Goal: Information Seeking & Learning: Learn about a topic

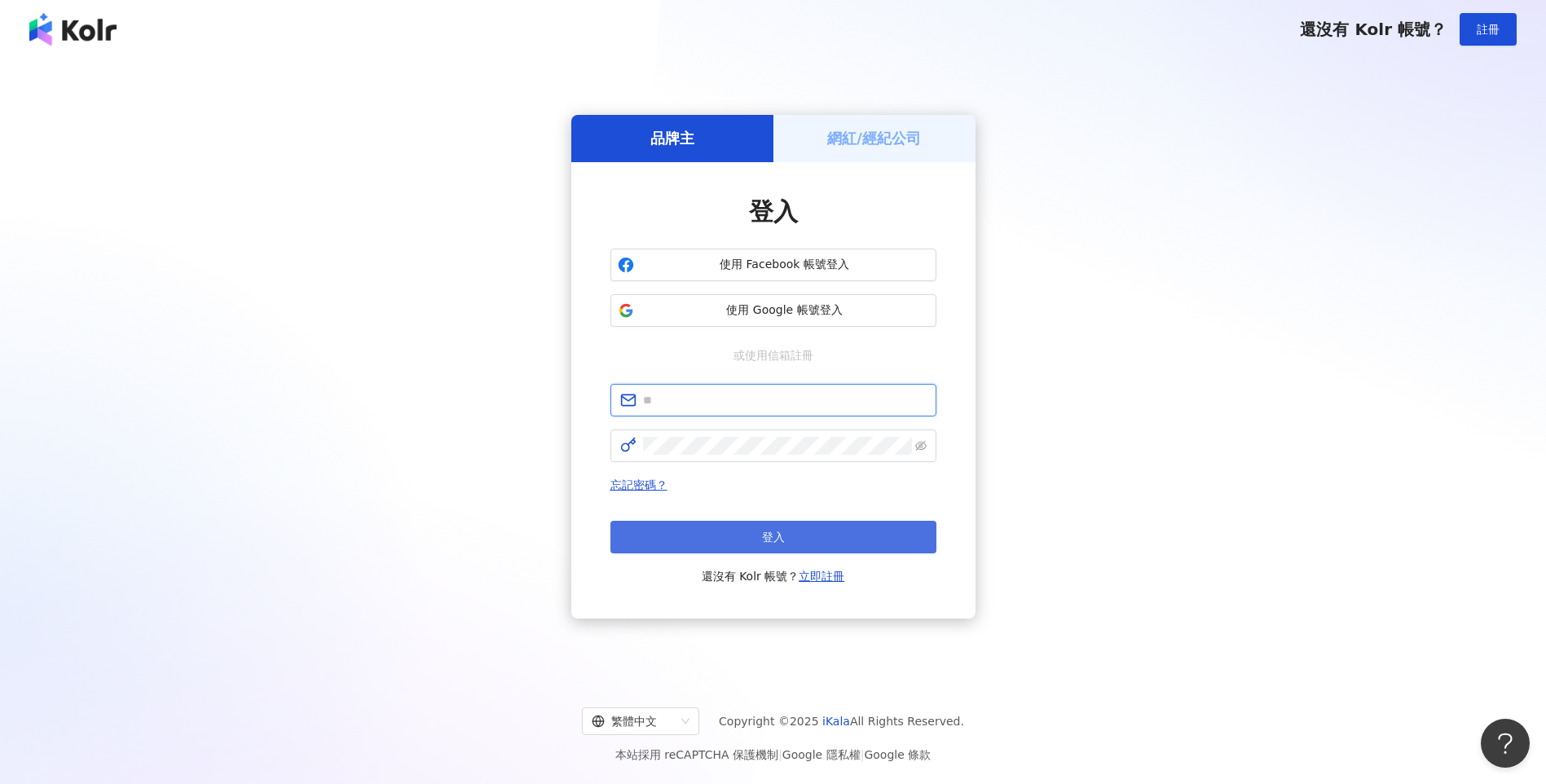
type input "**********"
click at [677, 539] on button "登入" at bounding box center [773, 536] width 326 height 33
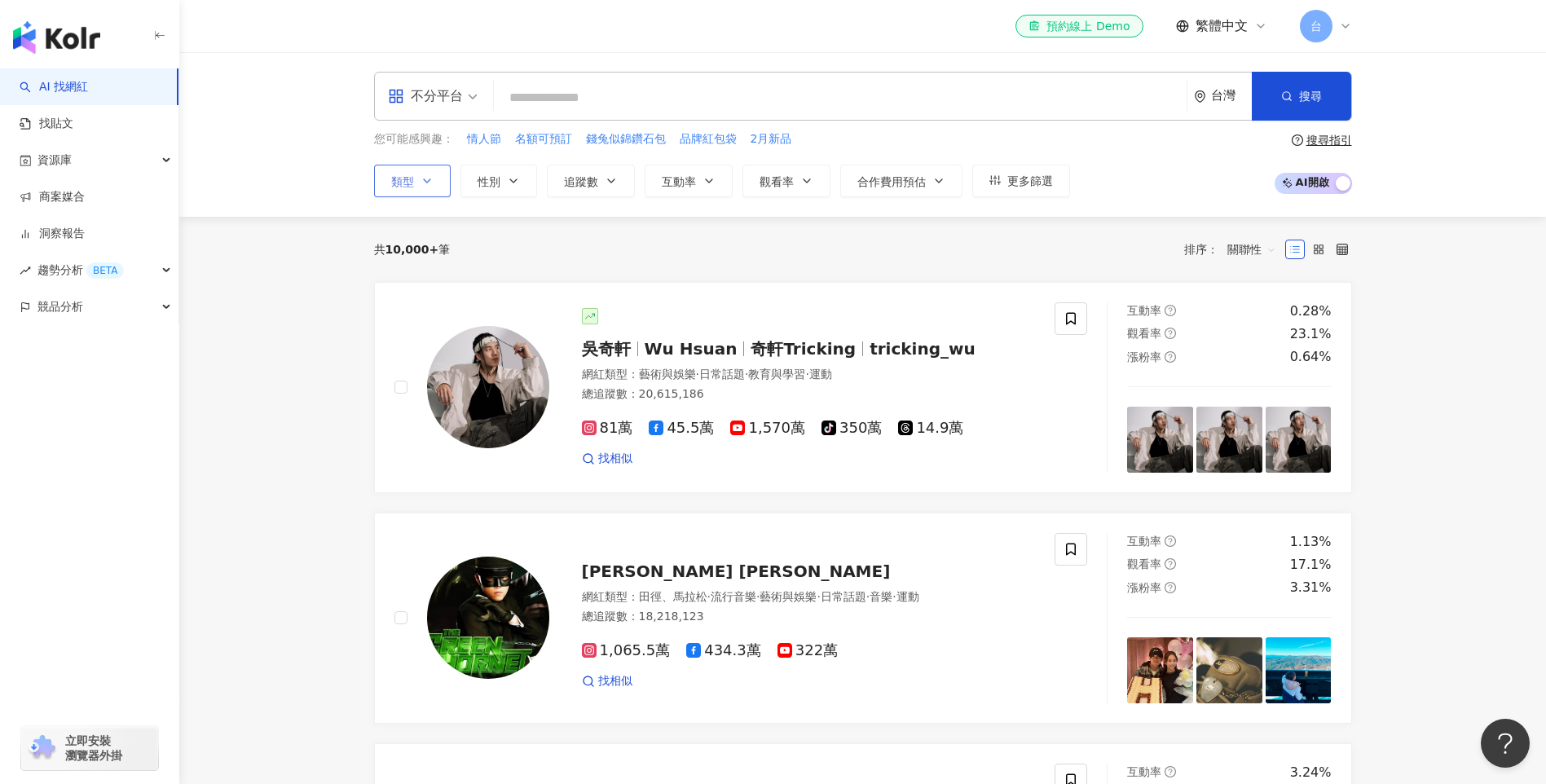
click at [421, 188] on button "類型" at bounding box center [413, 180] width 76 height 33
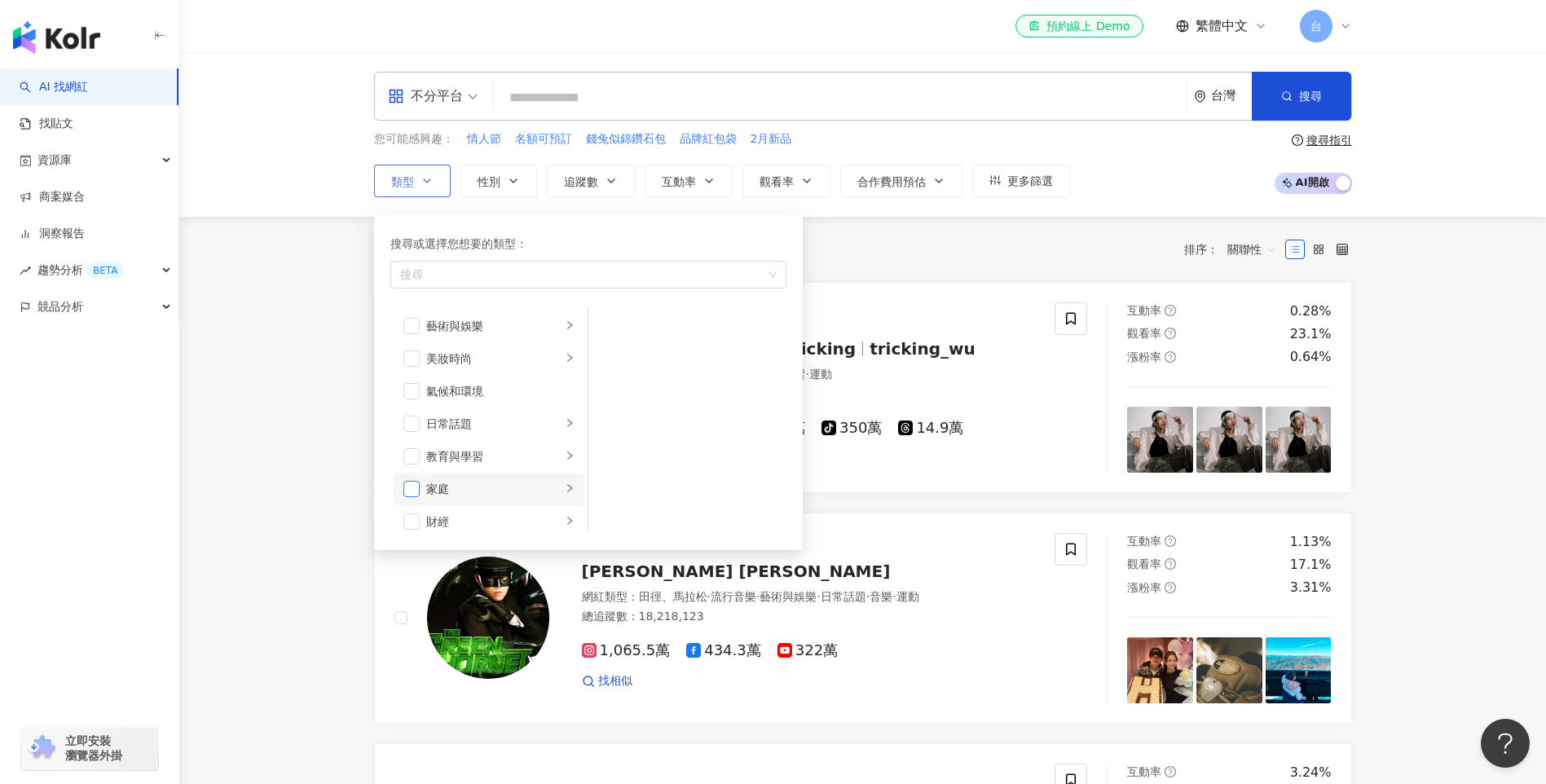
click at [418, 490] on span "button" at bounding box center [412, 489] width 17 height 17
click at [565, 487] on icon "right" at bounding box center [570, 488] width 10 height 10
click at [415, 461] on span "button" at bounding box center [412, 458] width 17 height 17
click at [566, 463] on li "寵物" at bounding box center [489, 457] width 190 height 33
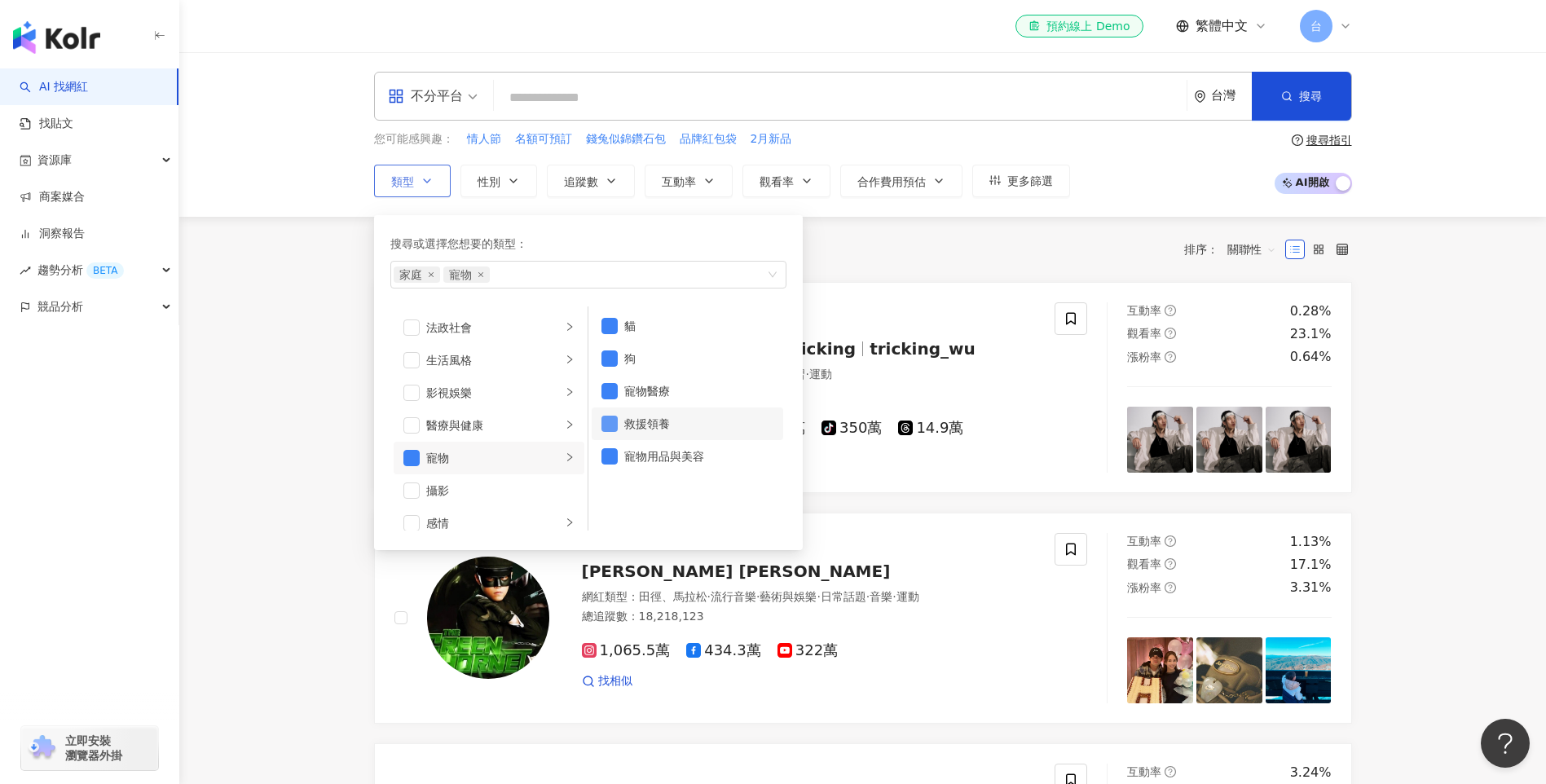
click at [613, 425] on span "button" at bounding box center [609, 424] width 17 height 17
click at [612, 394] on span "button" at bounding box center [609, 391] width 17 height 17
click at [606, 455] on span "button" at bounding box center [609, 456] width 17 height 17
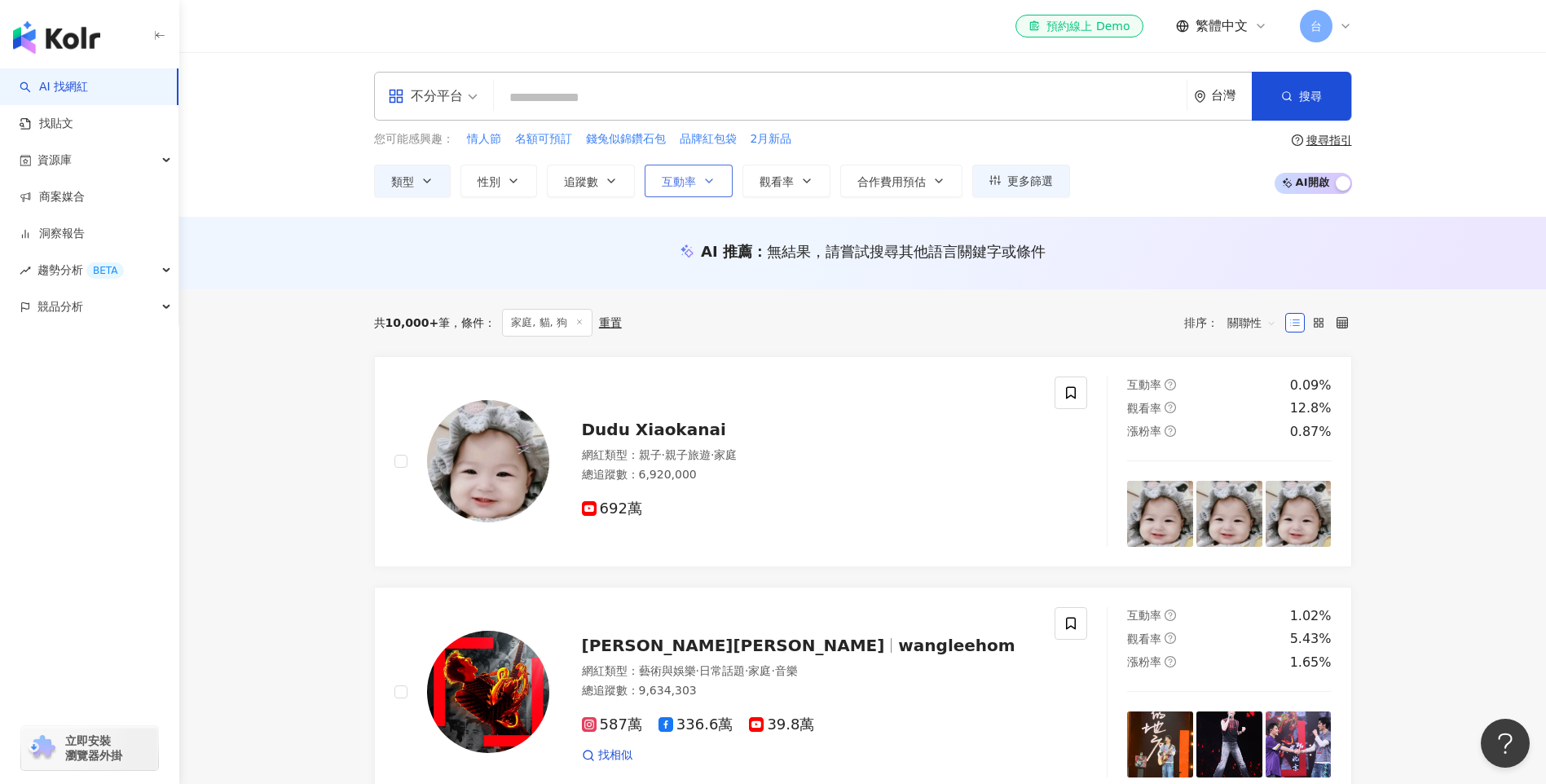
click at [703, 182] on icon "button" at bounding box center [709, 181] width 13 height 13
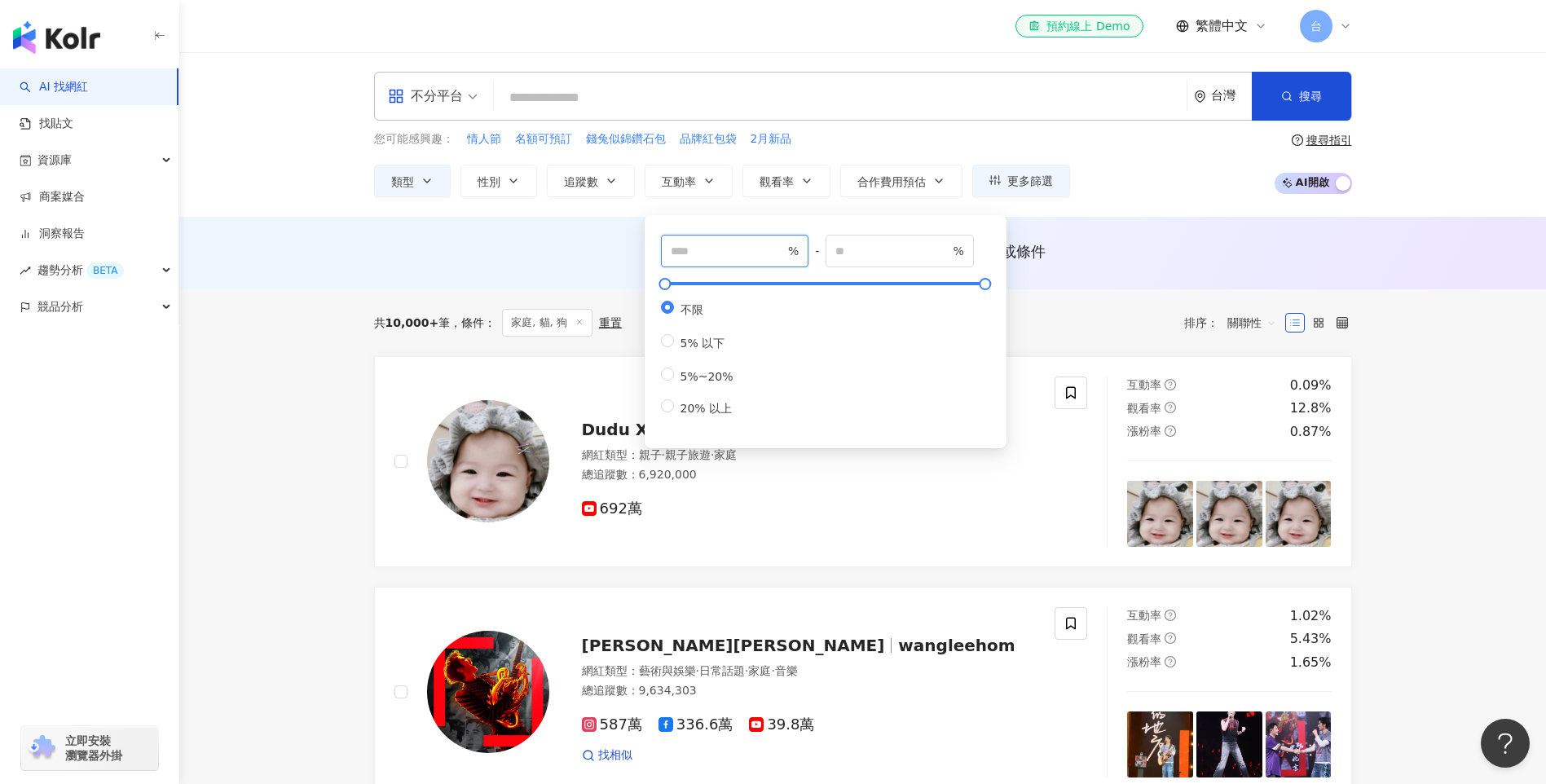
click at [727, 258] on input "number" at bounding box center [727, 250] width 114 height 18
type input "*"
click at [561, 251] on div "AI 推薦 ： 無結果，請嘗試搜尋其他語言關鍵字或條件" at bounding box center [863, 252] width 977 height 20
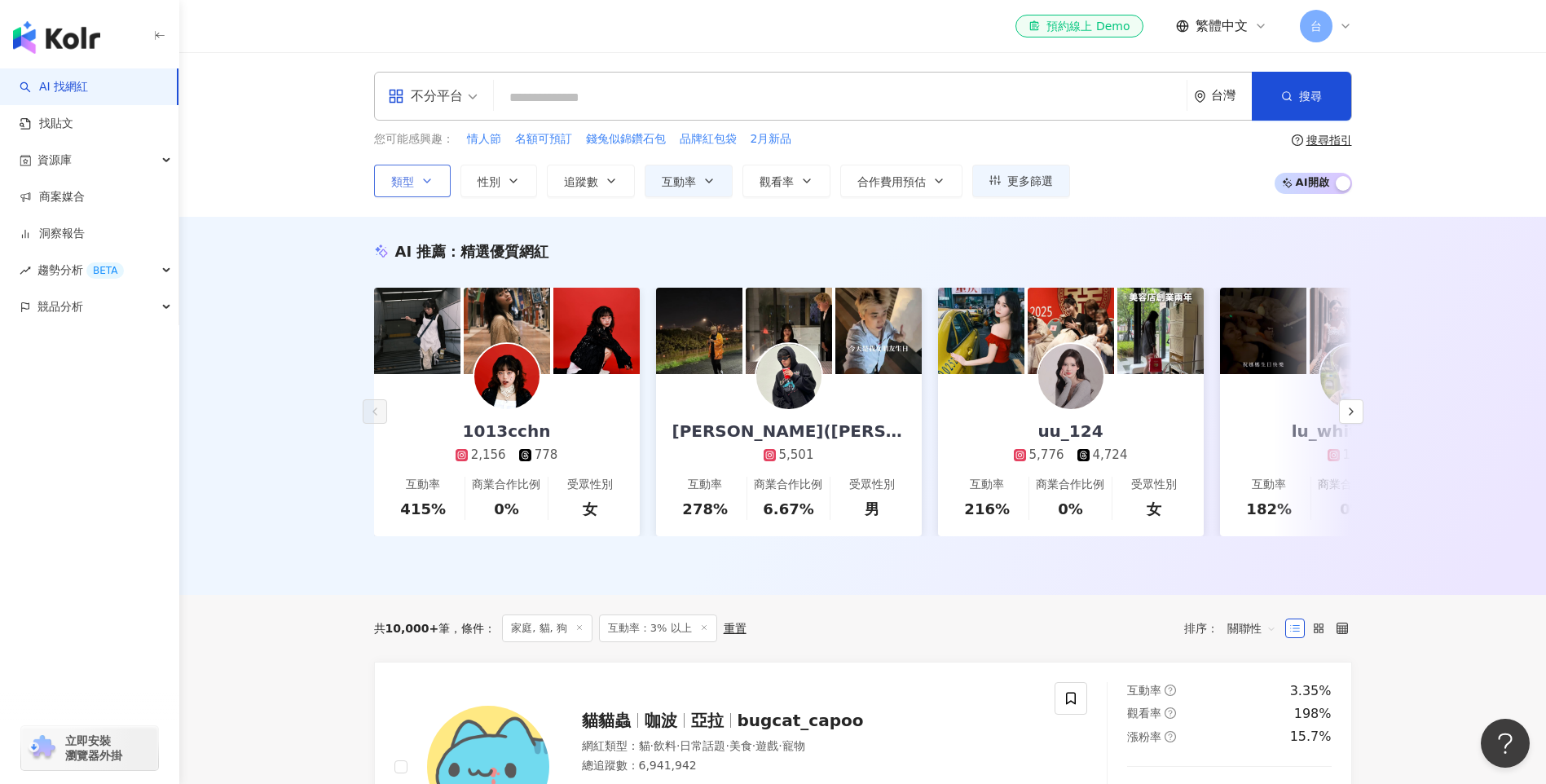
click at [434, 189] on button "類型" at bounding box center [413, 180] width 76 height 33
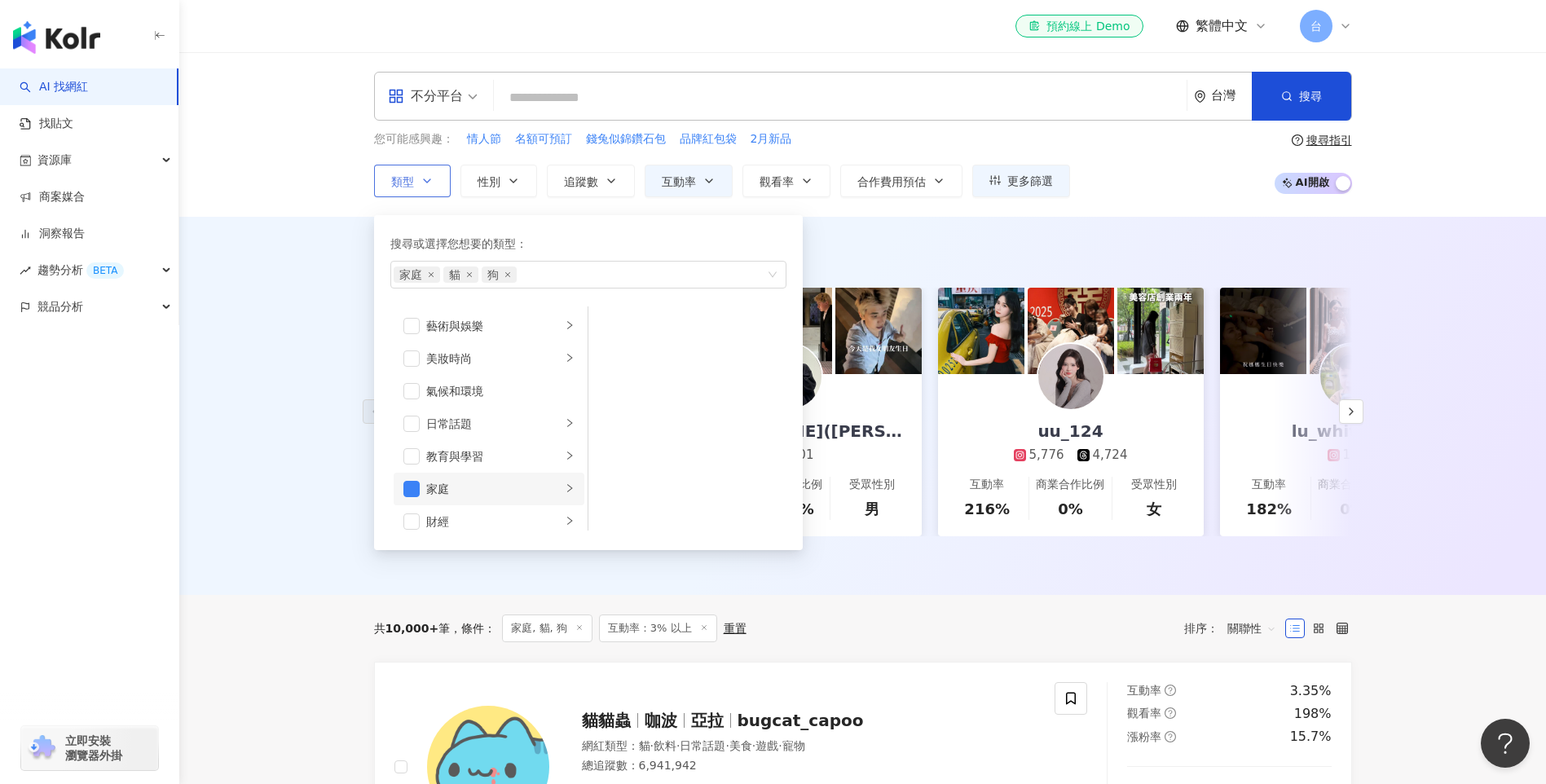
click at [565, 493] on icon "right" at bounding box center [570, 488] width 10 height 10
click at [504, 461] on div "寵物" at bounding box center [494, 454] width 136 height 18
click at [415, 456] on span "button" at bounding box center [412, 456] width 17 height 17
click at [479, 274] on icon "close" at bounding box center [480, 274] width 7 height 7
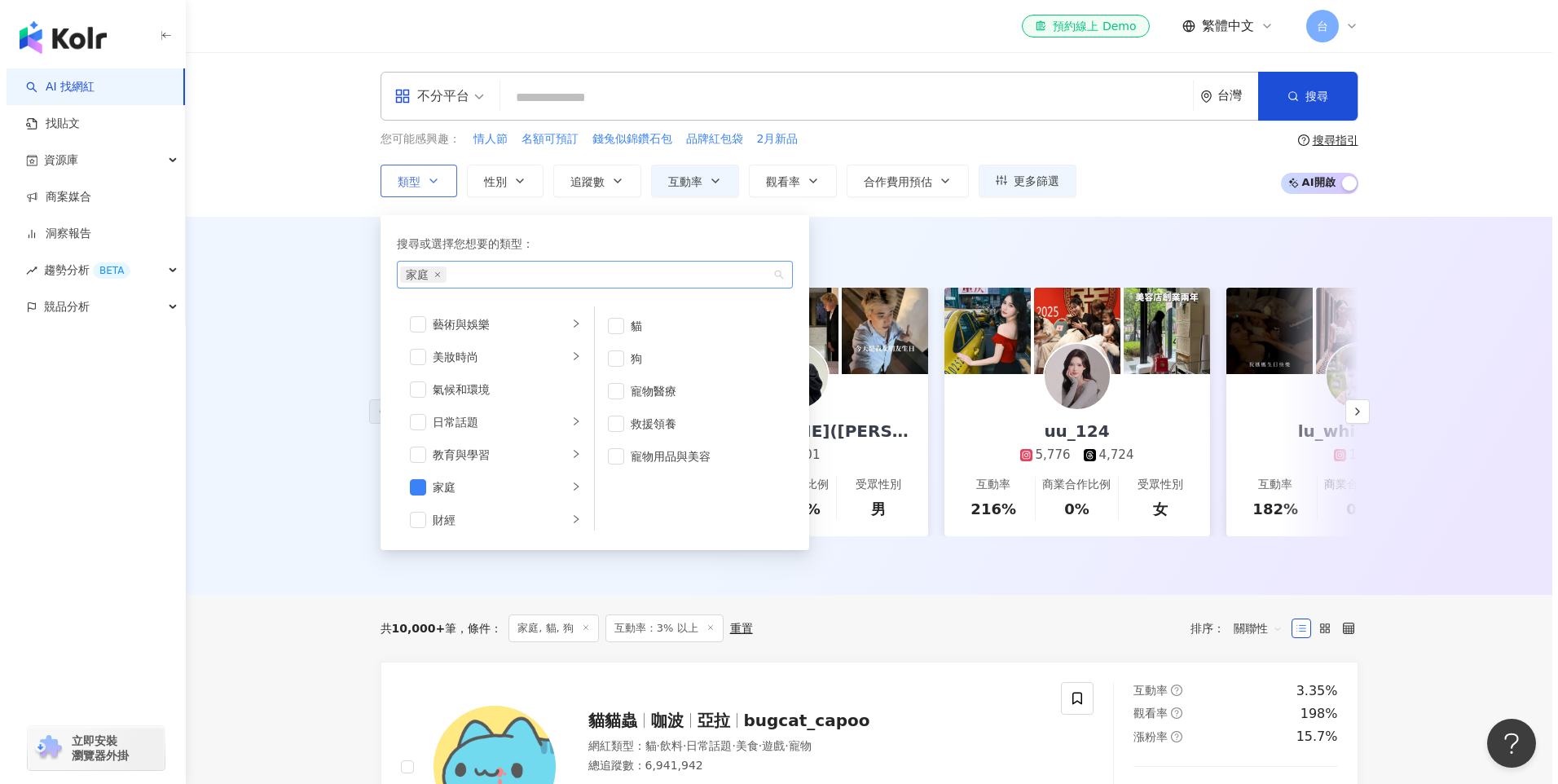
scroll to position [1, 0]
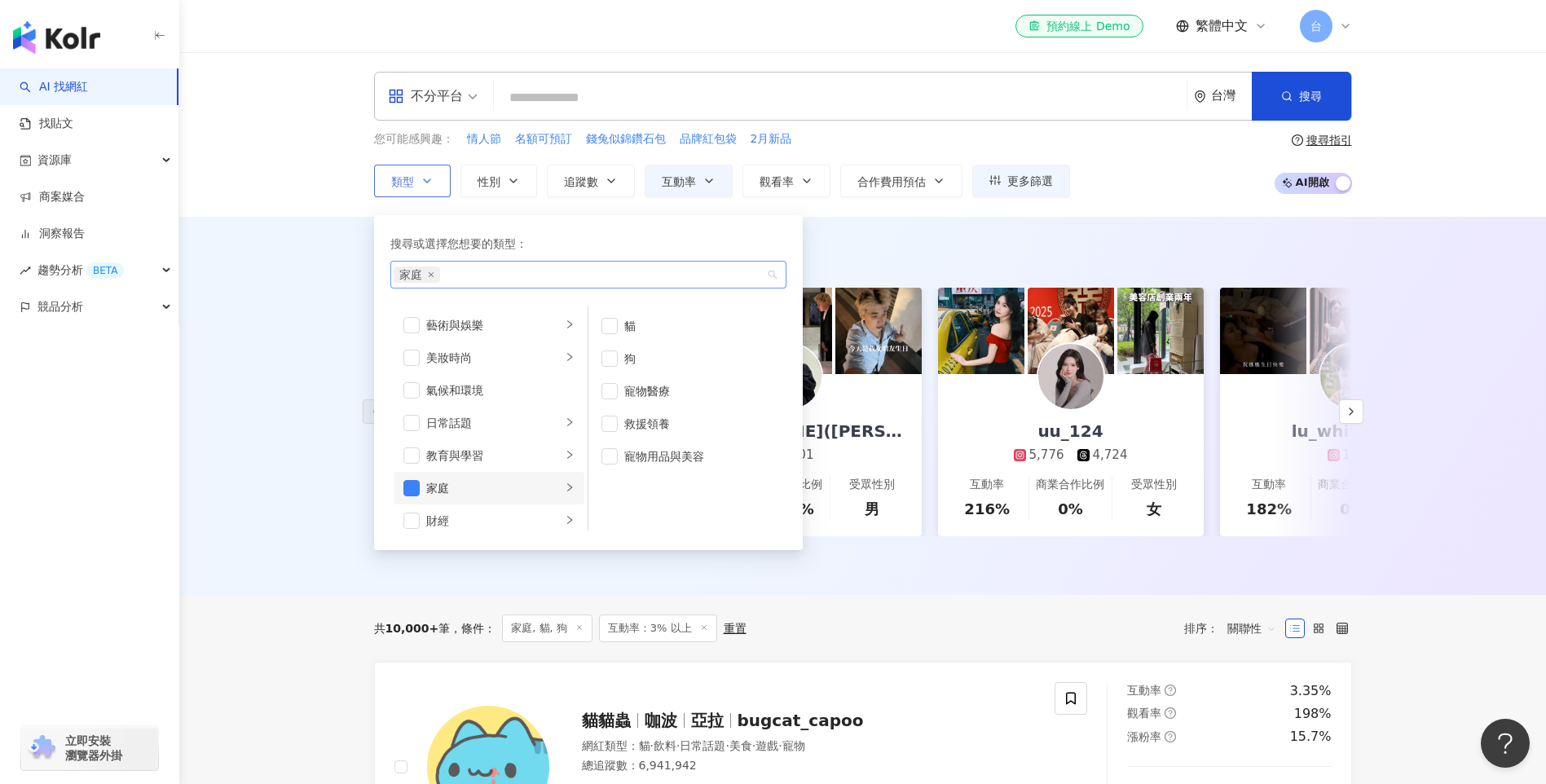
click at [426, 487] on div "家庭" at bounding box center [494, 488] width 136 height 18
click at [610, 323] on span "button" at bounding box center [609, 326] width 17 height 17
click at [609, 360] on span "button" at bounding box center [609, 359] width 17 height 17
click at [516, 274] on div "母嬰" at bounding box center [580, 275] width 373 height 17
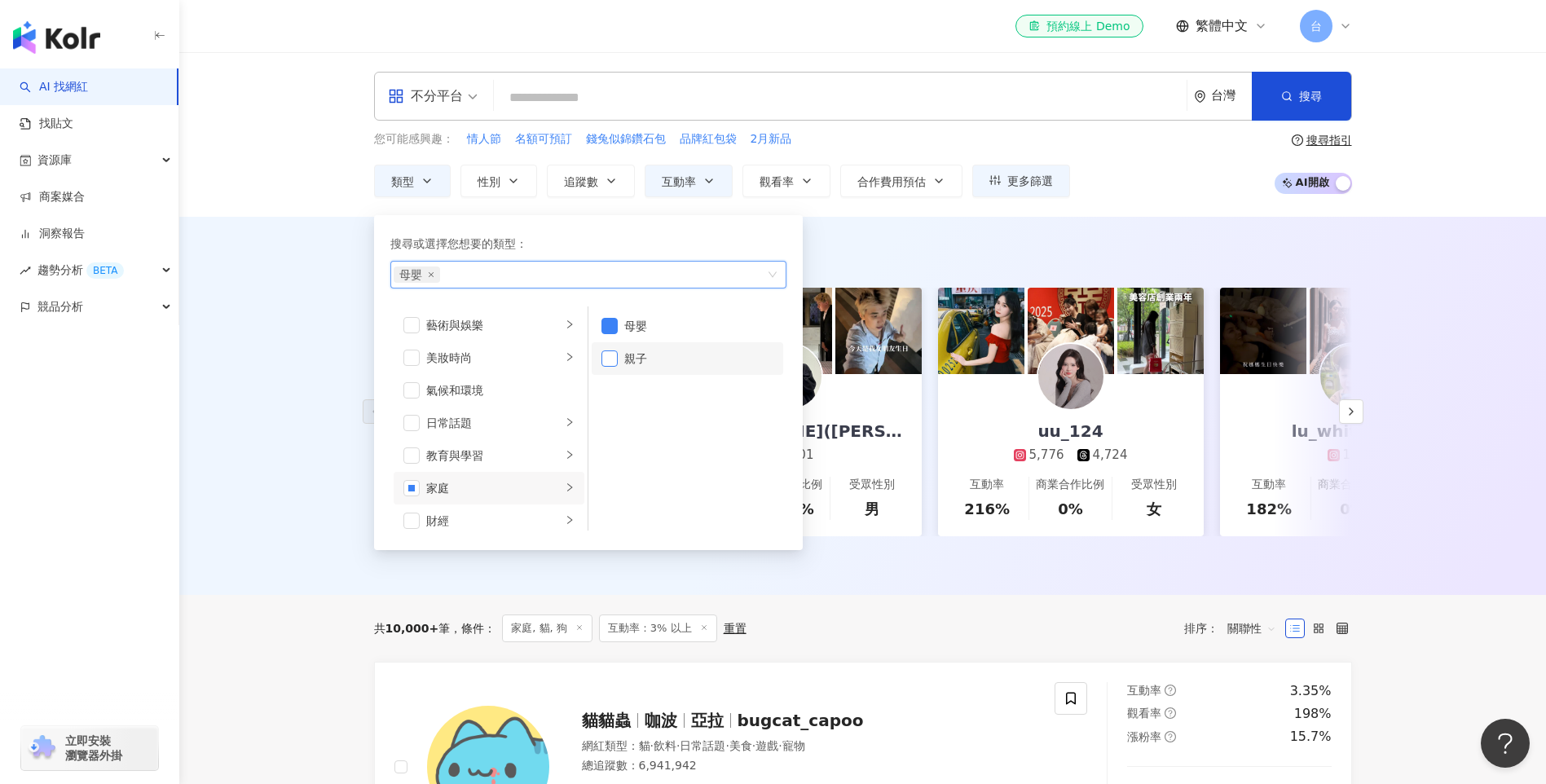
click at [613, 358] on span "button" at bounding box center [609, 359] width 17 height 17
click at [613, 328] on span "button" at bounding box center [609, 326] width 17 height 17
click at [299, 436] on div "AI 推薦 ： 精選優質網紅 1013cchn 2,156 778 互動率 415% 商業合作比例 0% 受眾性別 女 朱柏 伊之助(Benny) 5,501…" at bounding box center [862, 405] width 1367 height 378
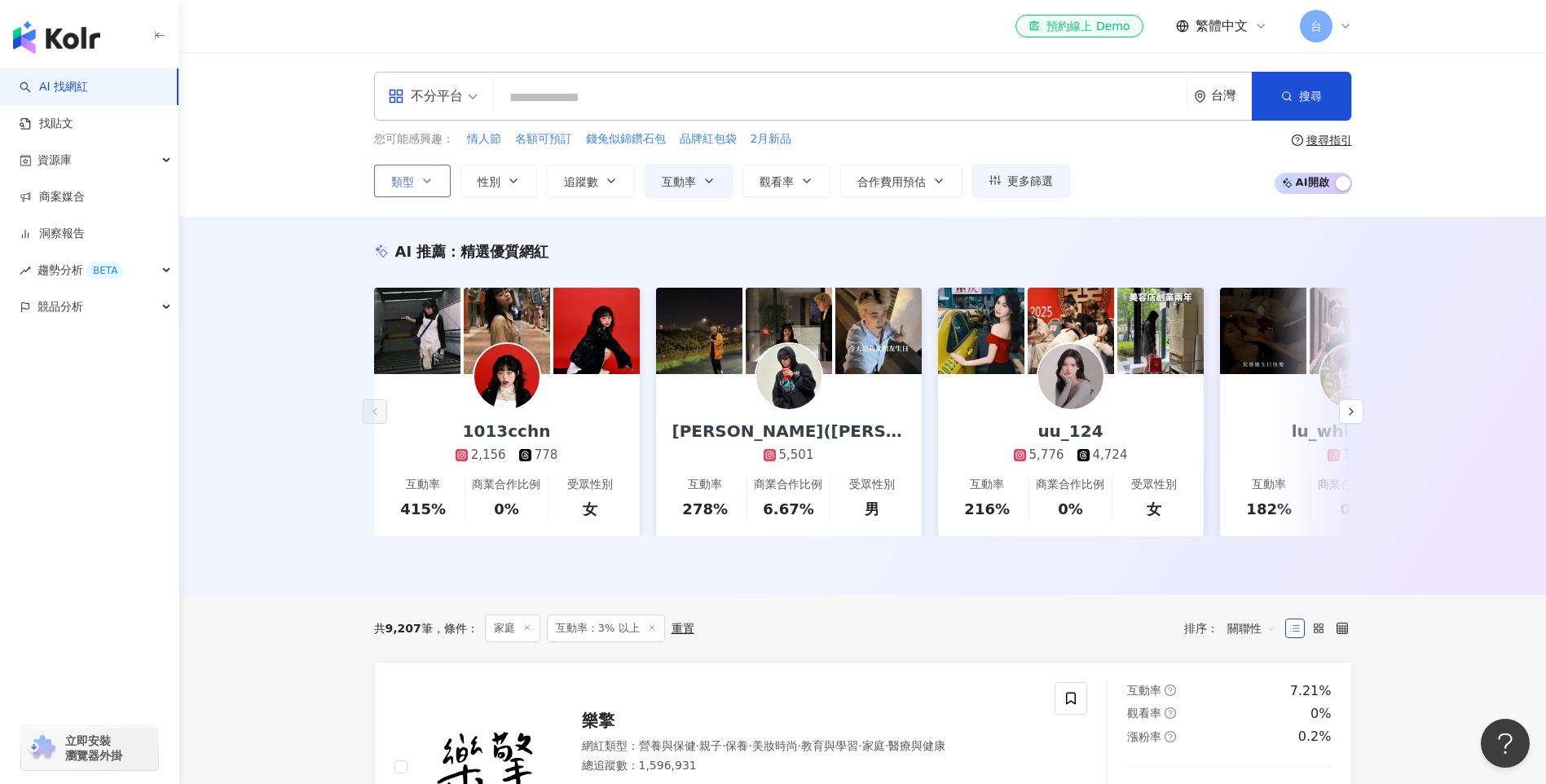
click at [427, 180] on icon "button" at bounding box center [427, 181] width 13 height 13
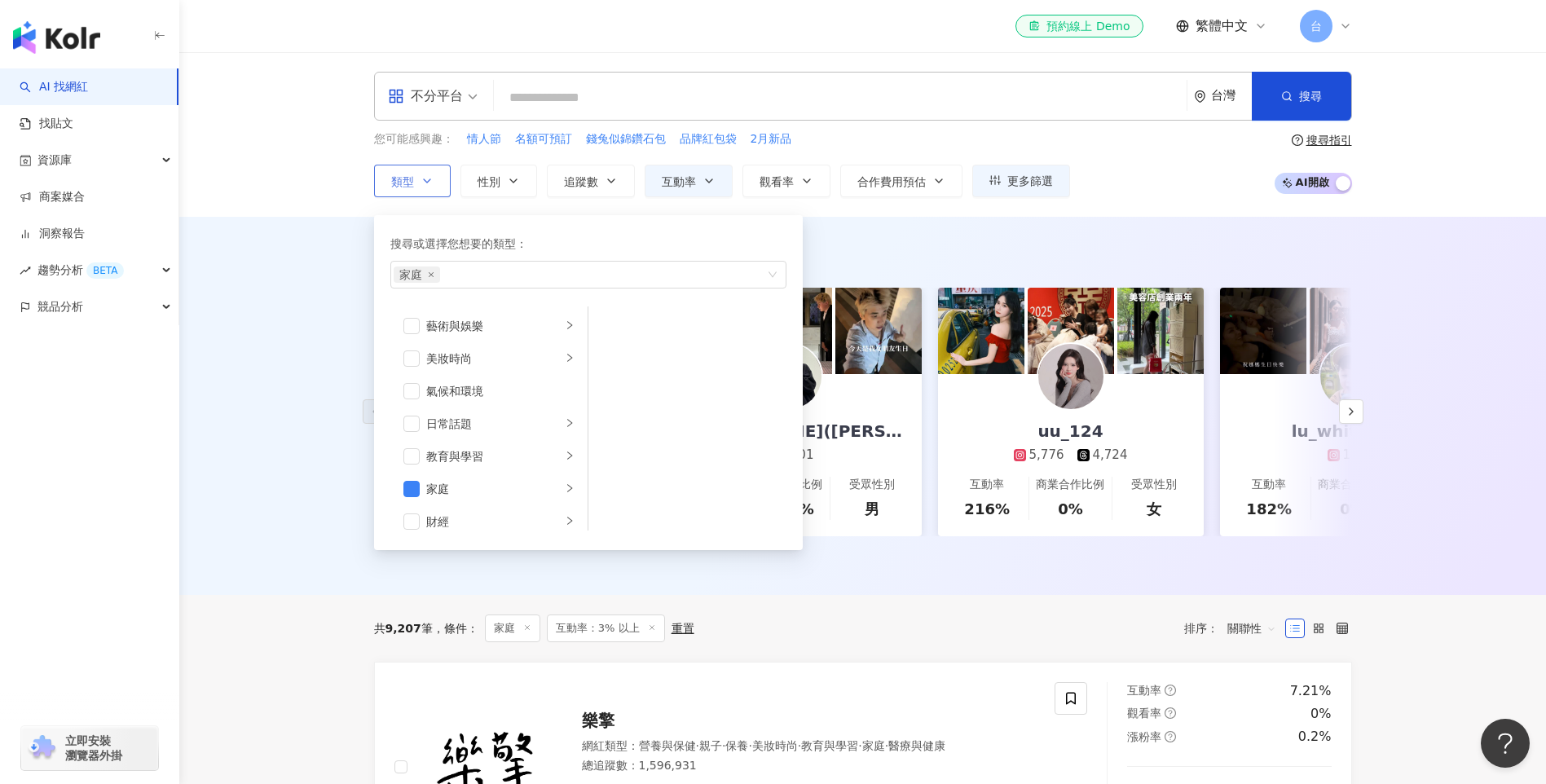
click at [427, 180] on icon "button" at bounding box center [427, 181] width 13 height 13
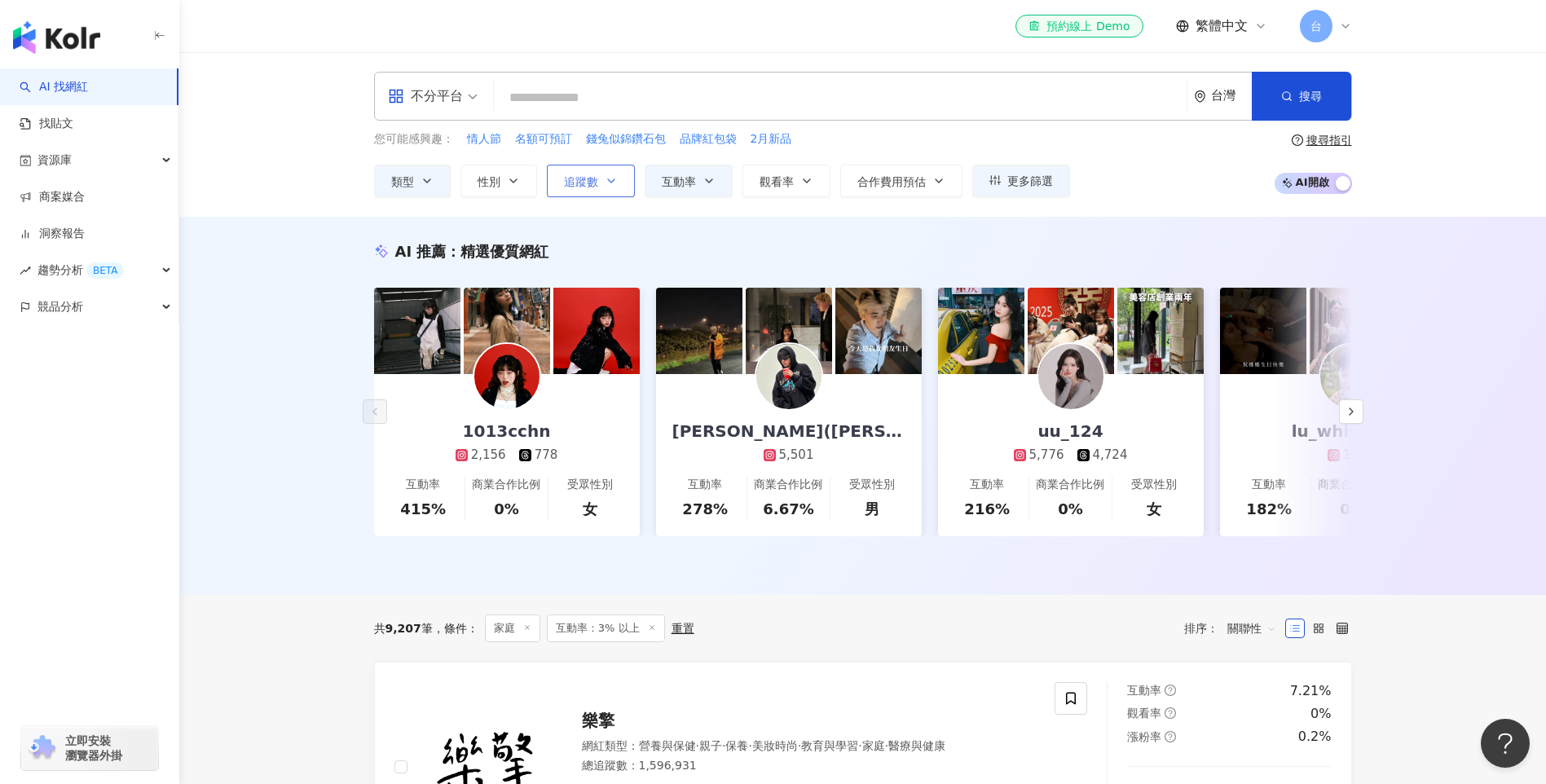
click at [607, 183] on icon "button" at bounding box center [611, 181] width 13 height 13
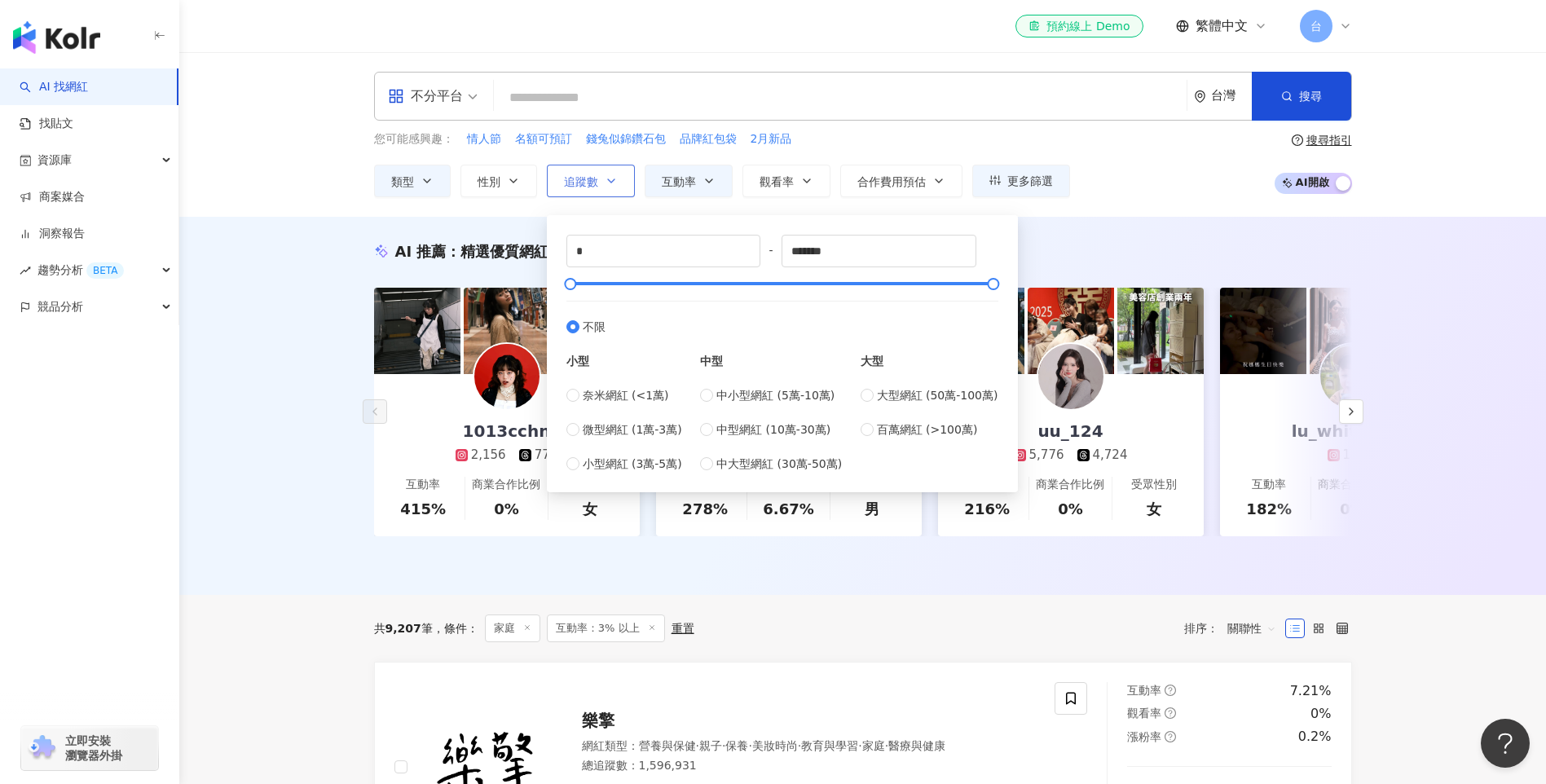
click at [607, 183] on icon "button" at bounding box center [611, 181] width 13 height 13
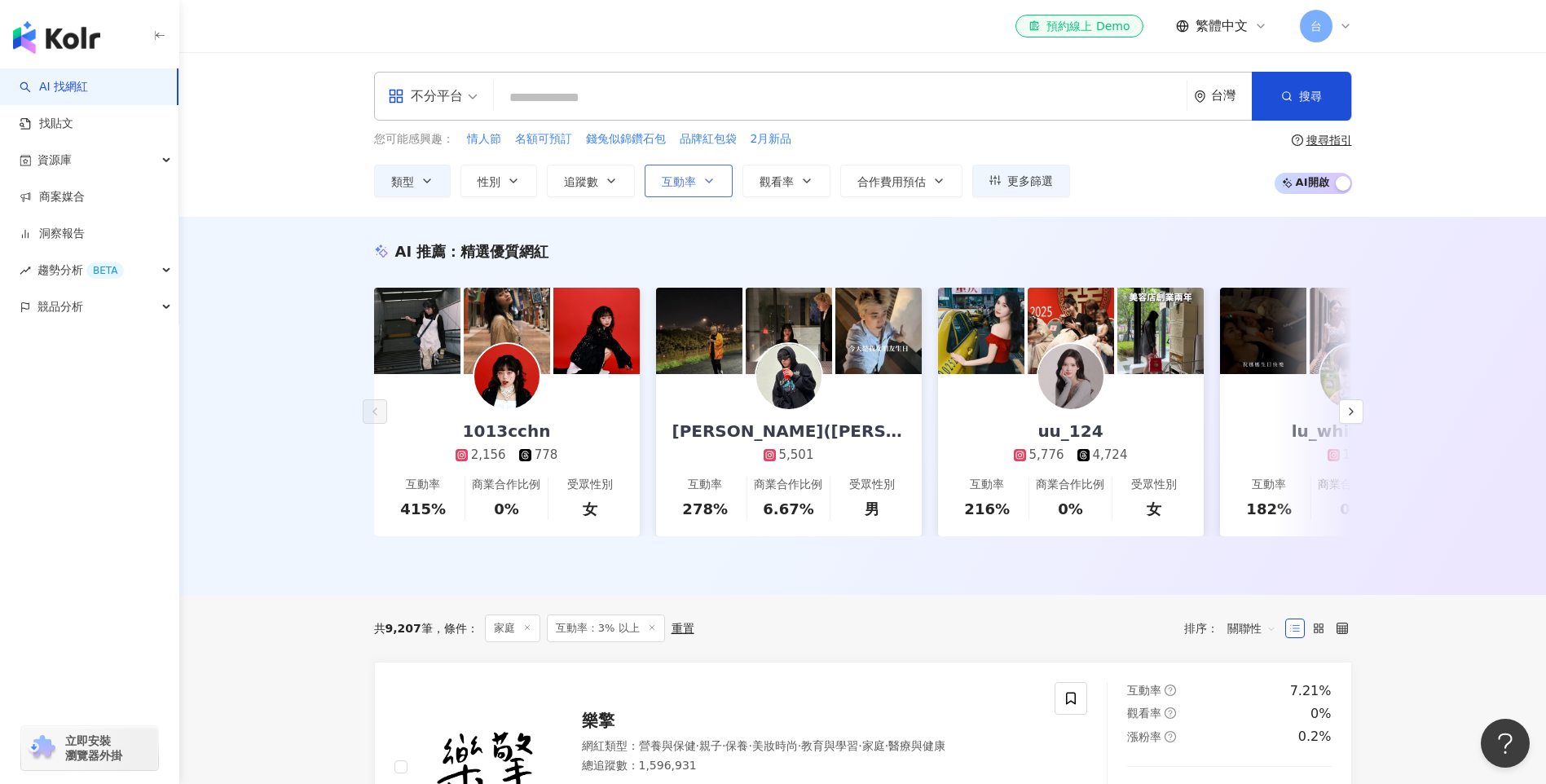
click at [687, 182] on span "互動率" at bounding box center [678, 182] width 34 height 13
click at [775, 176] on span "觀看率" at bounding box center [776, 182] width 34 height 13
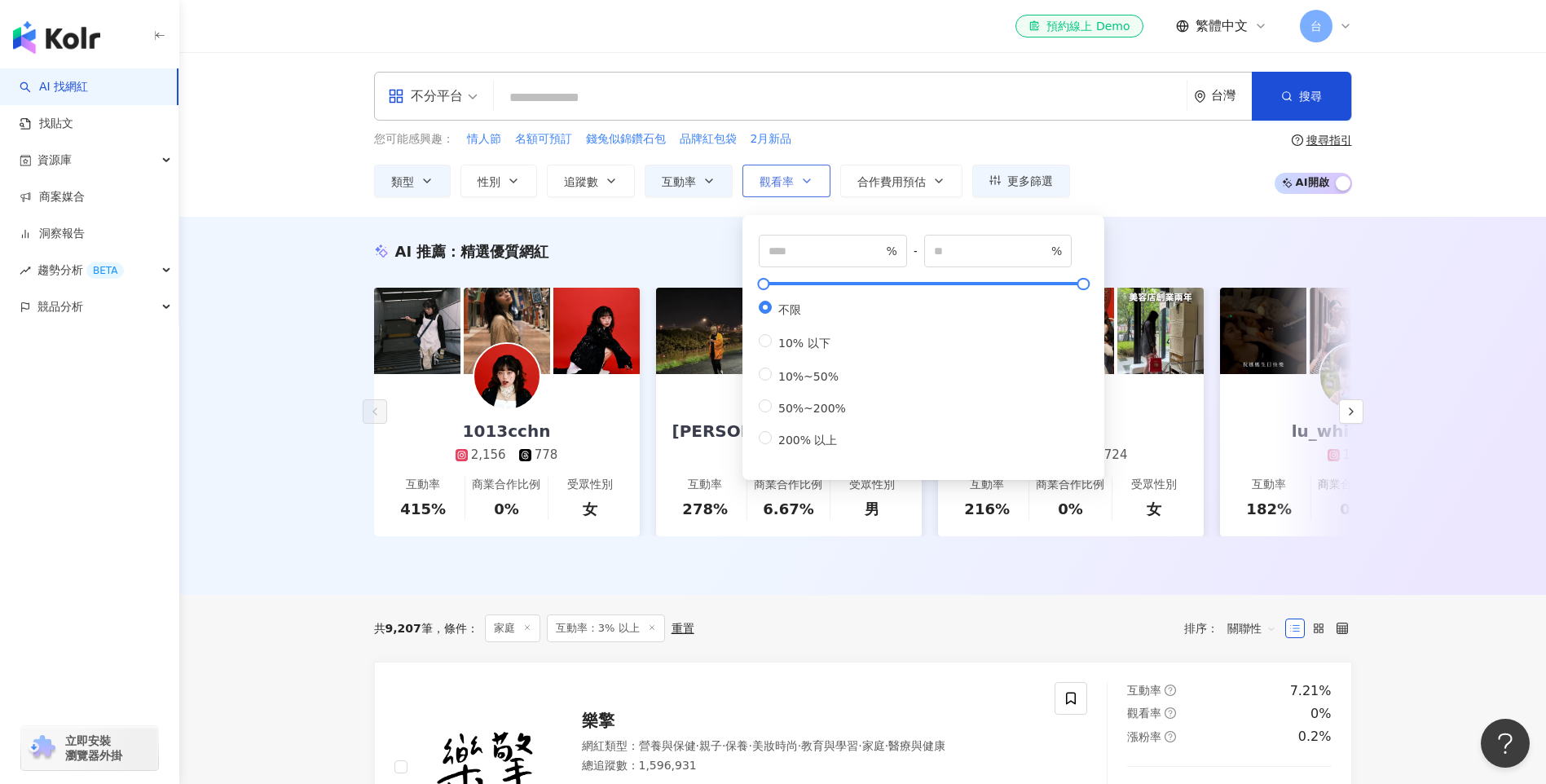
click at [777, 176] on span "觀看率" at bounding box center [776, 182] width 34 height 13
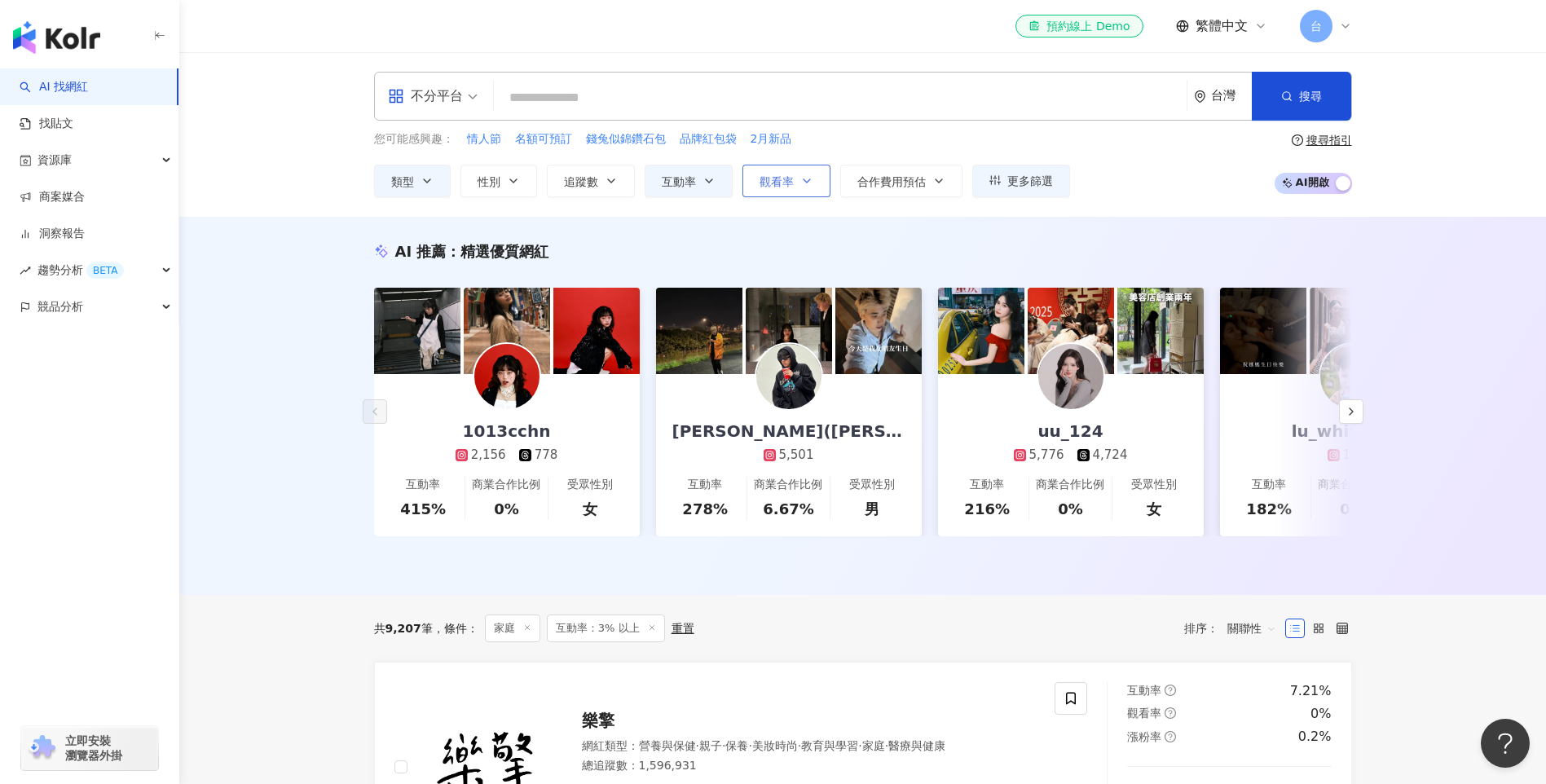
click at [786, 181] on span "觀看率" at bounding box center [776, 182] width 34 height 13
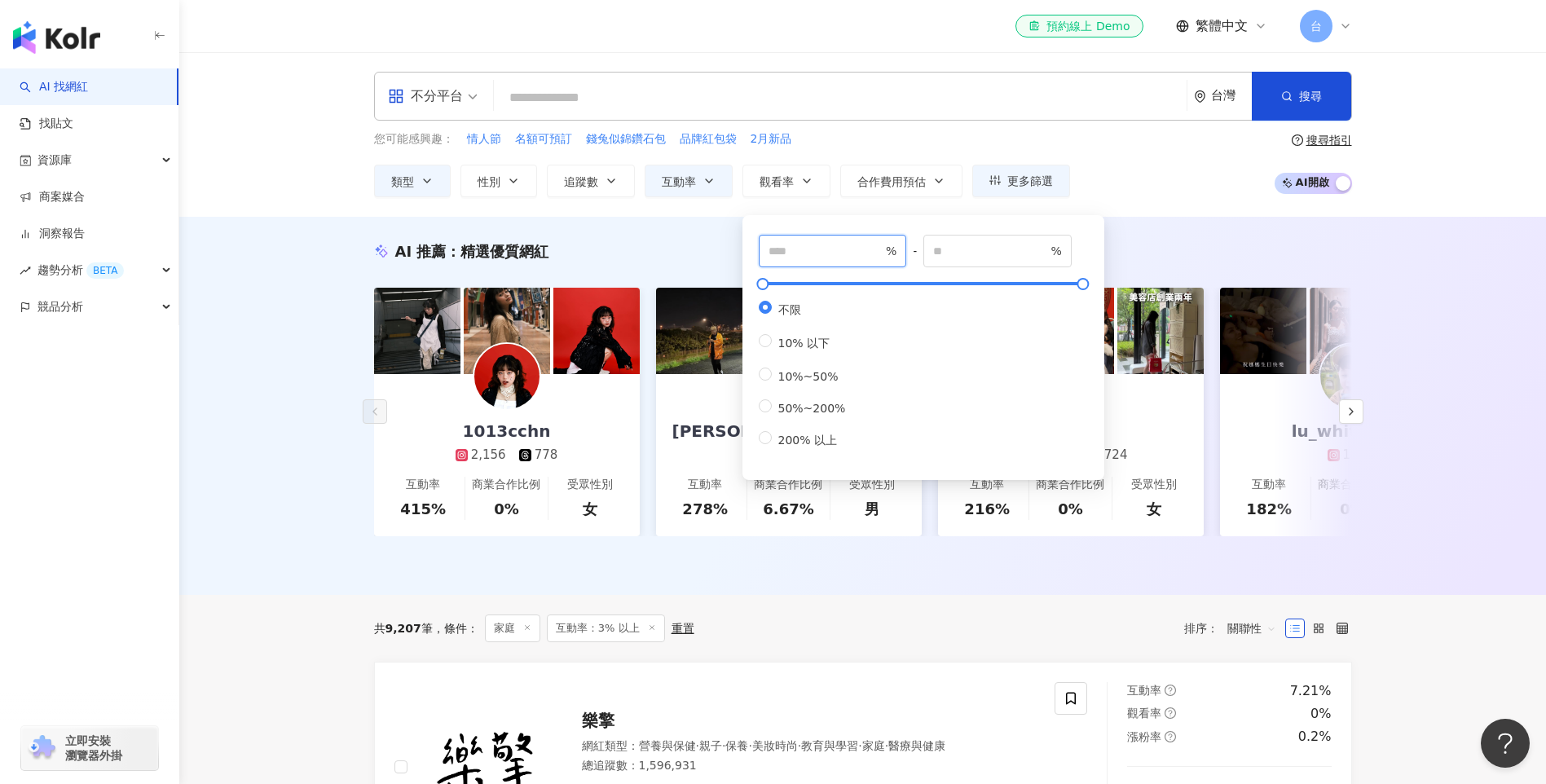
click at [790, 250] on input "number" at bounding box center [825, 250] width 114 height 18
type input "***"
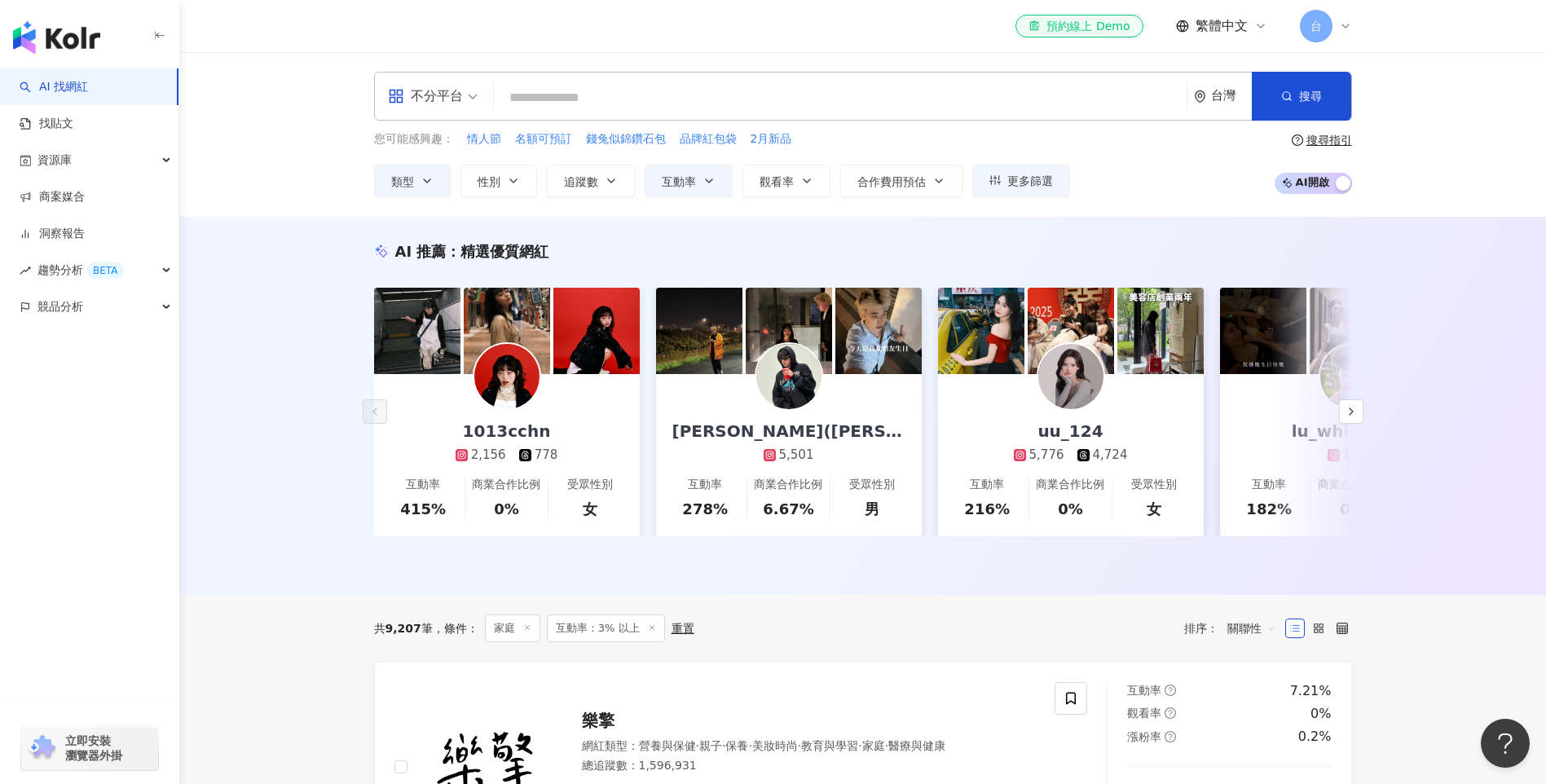
click at [700, 233] on div "AI 推薦 ： 精選優質網紅 1013cchn 2,156 778 互動率 415% 商業合作比例 0% 受眾性別 女 朱柏 伊之助(Benny) 5,501…" at bounding box center [862, 405] width 1367 height 378
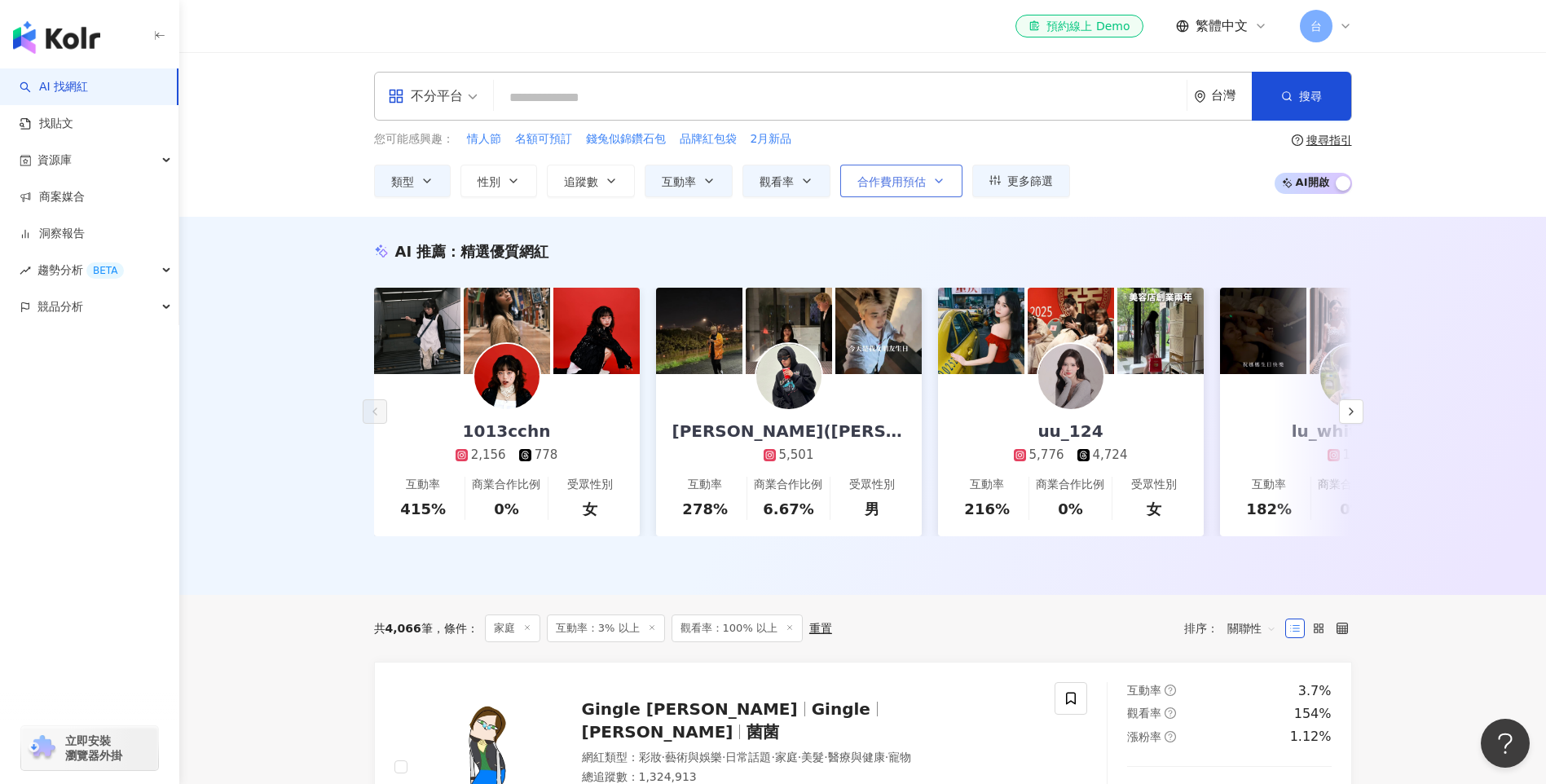
click at [918, 189] on span "合作費用預估" at bounding box center [892, 182] width 69 height 13
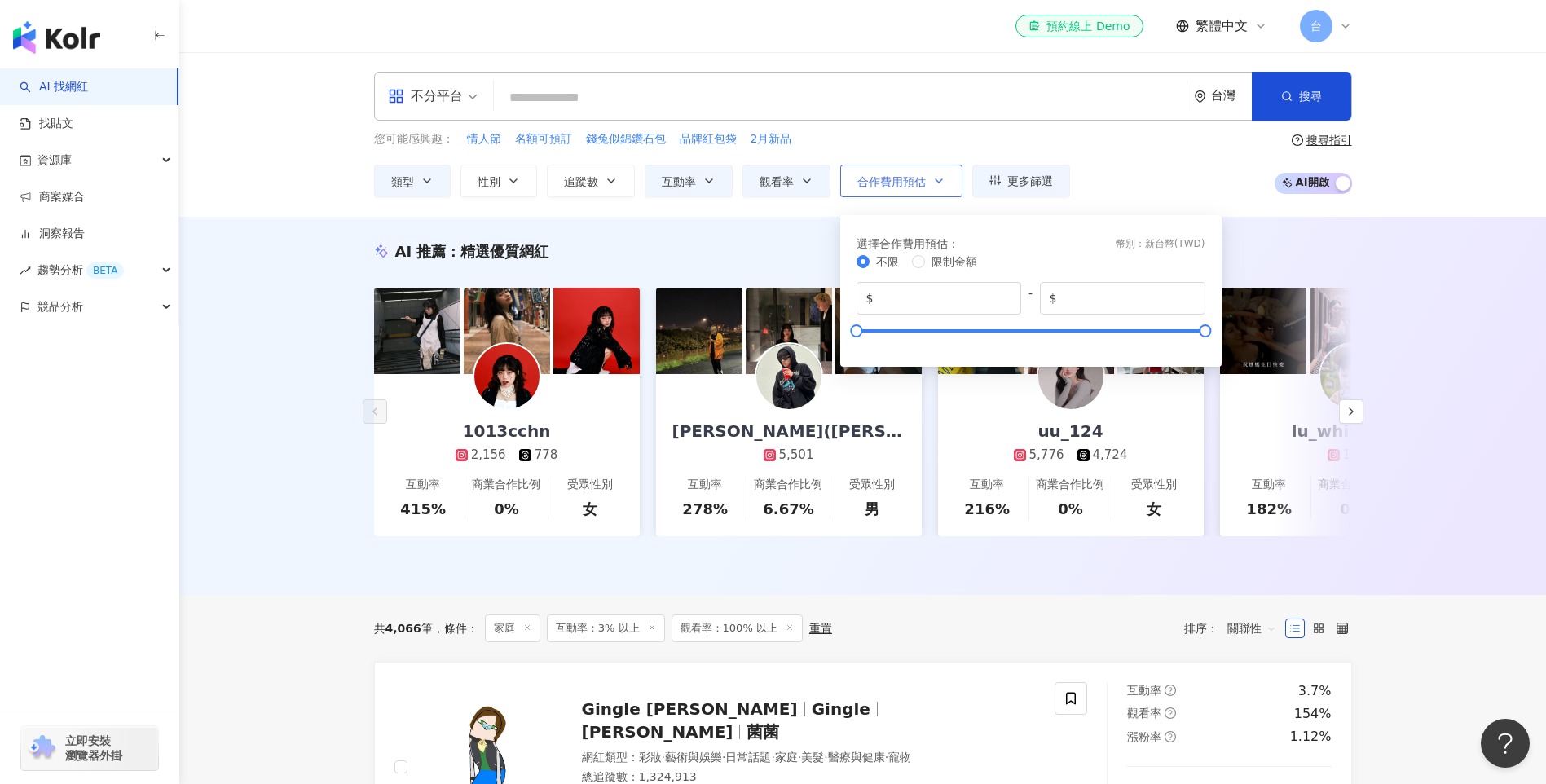
click at [918, 189] on span "合作費用預估" at bounding box center [892, 182] width 69 height 13
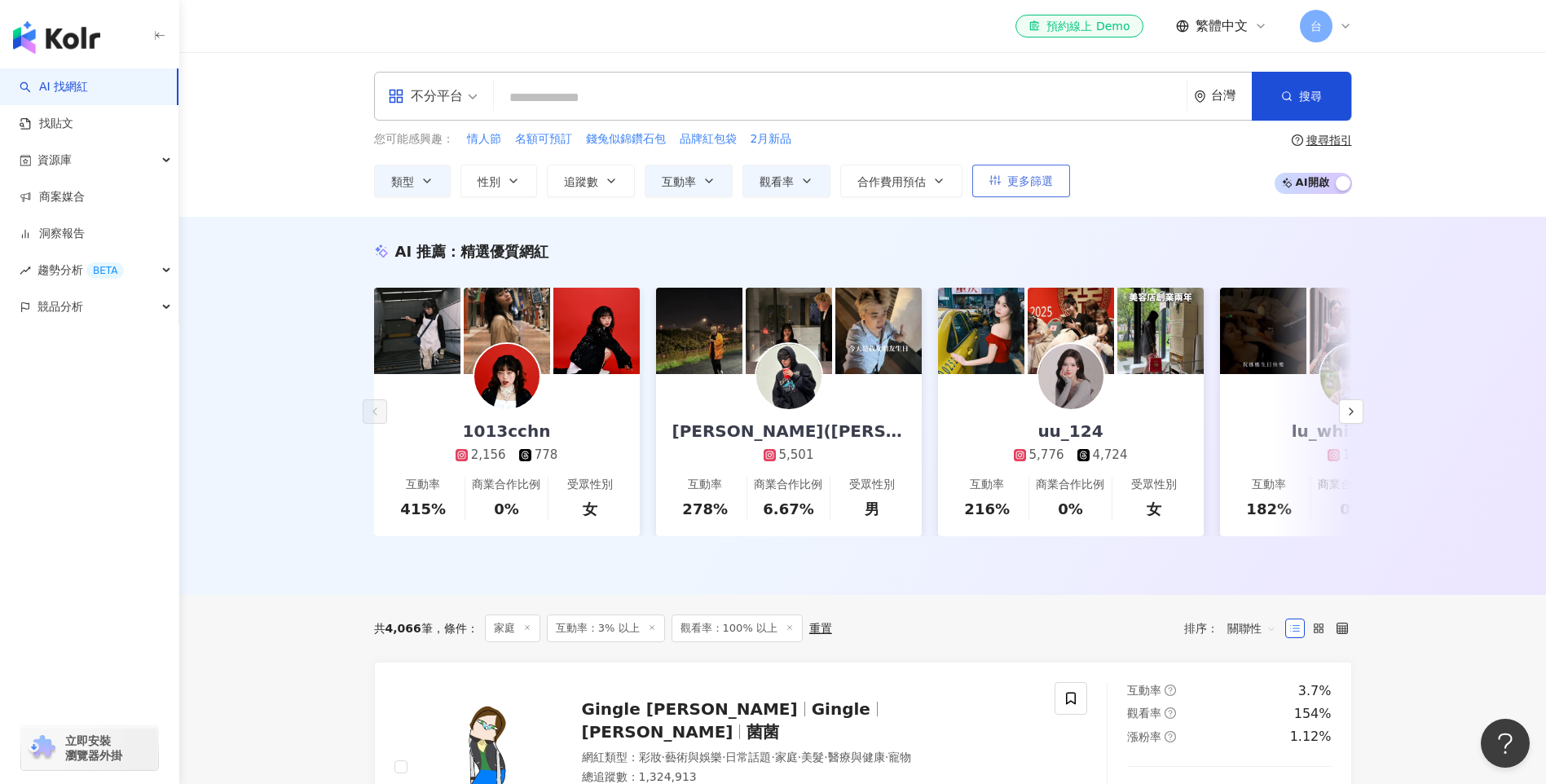
click at [1042, 185] on span "更多篩選" at bounding box center [1029, 181] width 46 height 13
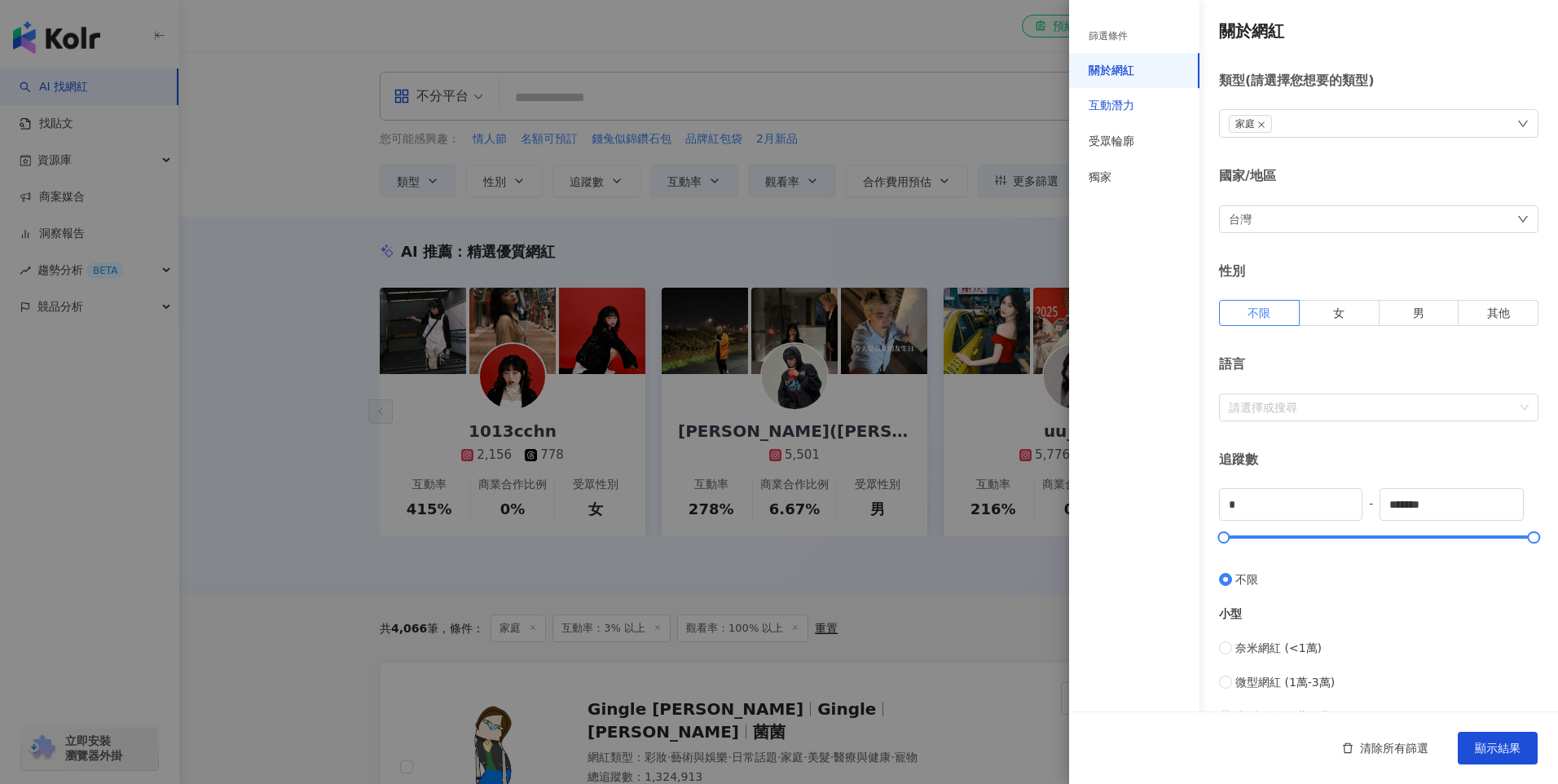
click at [1117, 110] on div "互動潛力" at bounding box center [1111, 106] width 46 height 17
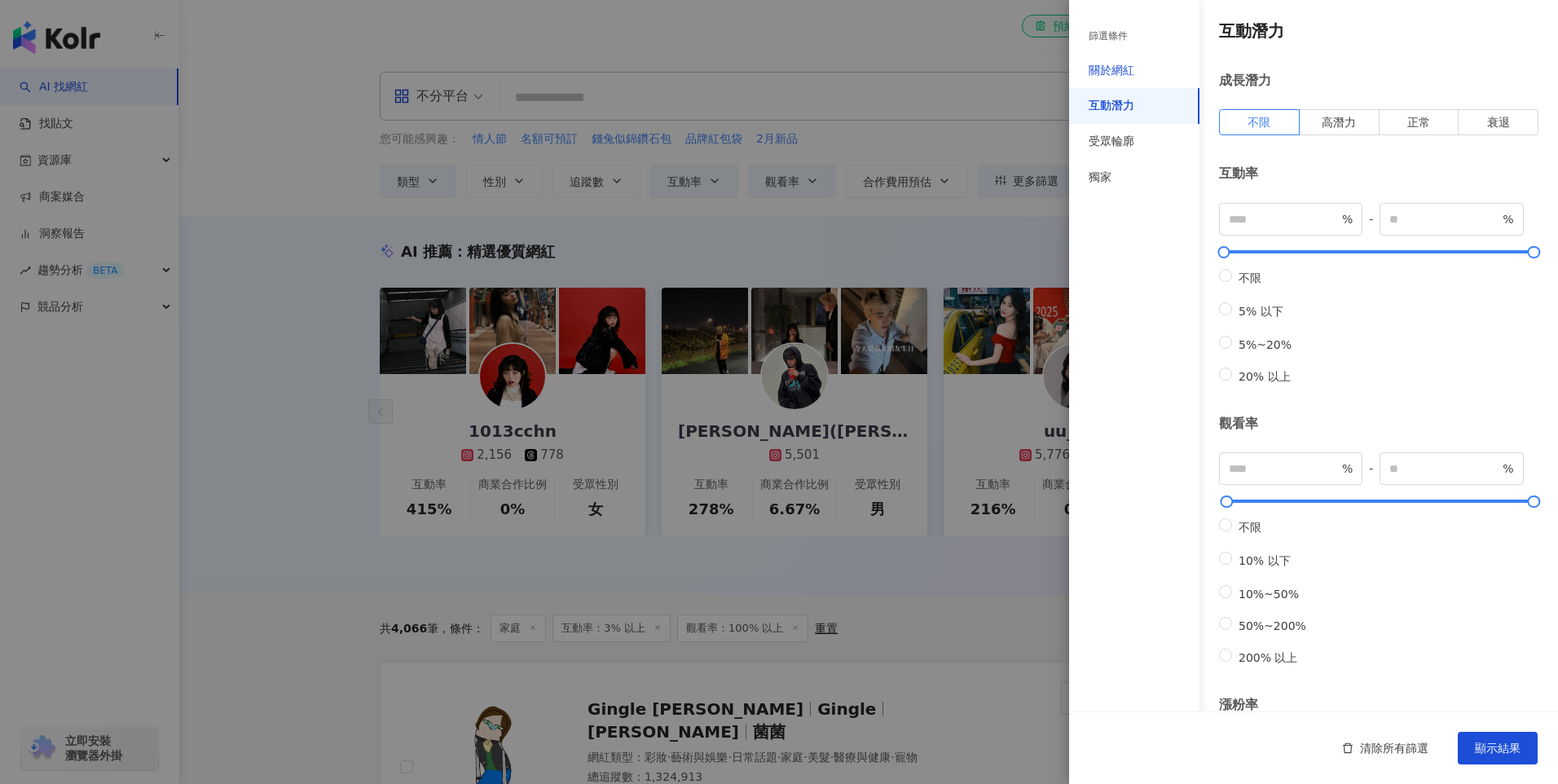
click at [1107, 70] on div "關於網紅" at bounding box center [1111, 72] width 46 height 17
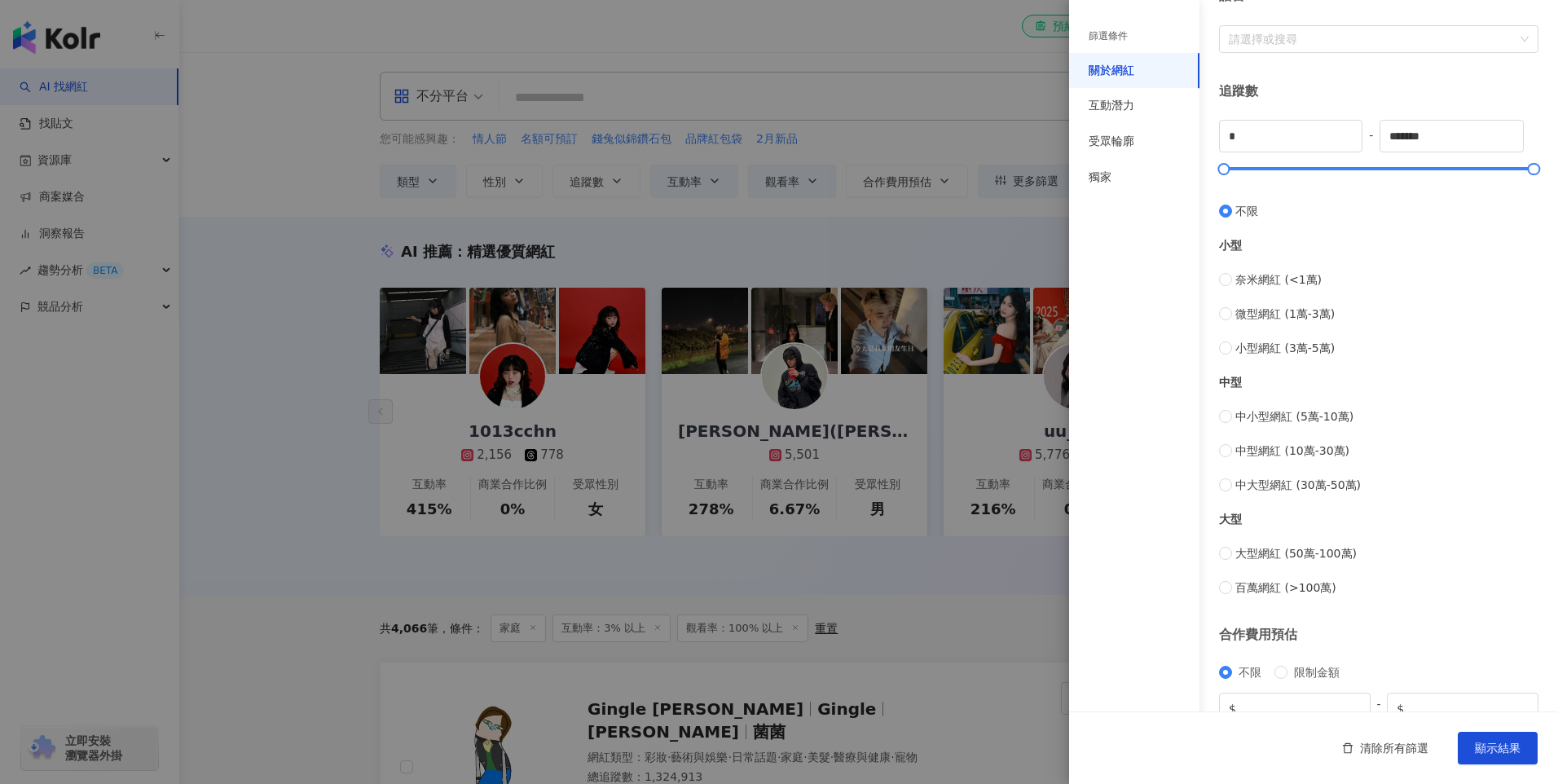
scroll to position [448, 0]
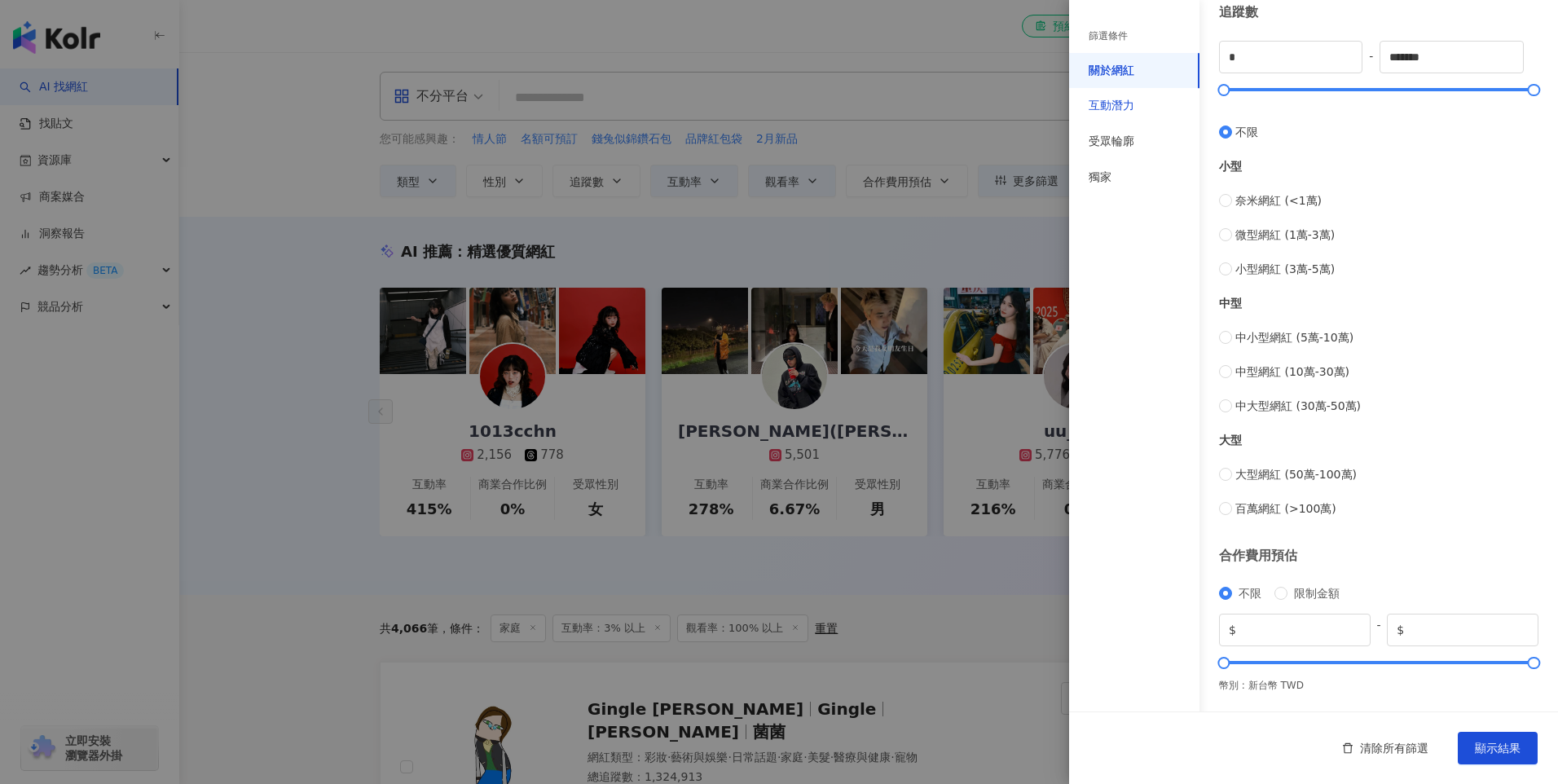
click at [1125, 110] on div "互動潛力" at bounding box center [1111, 106] width 46 height 17
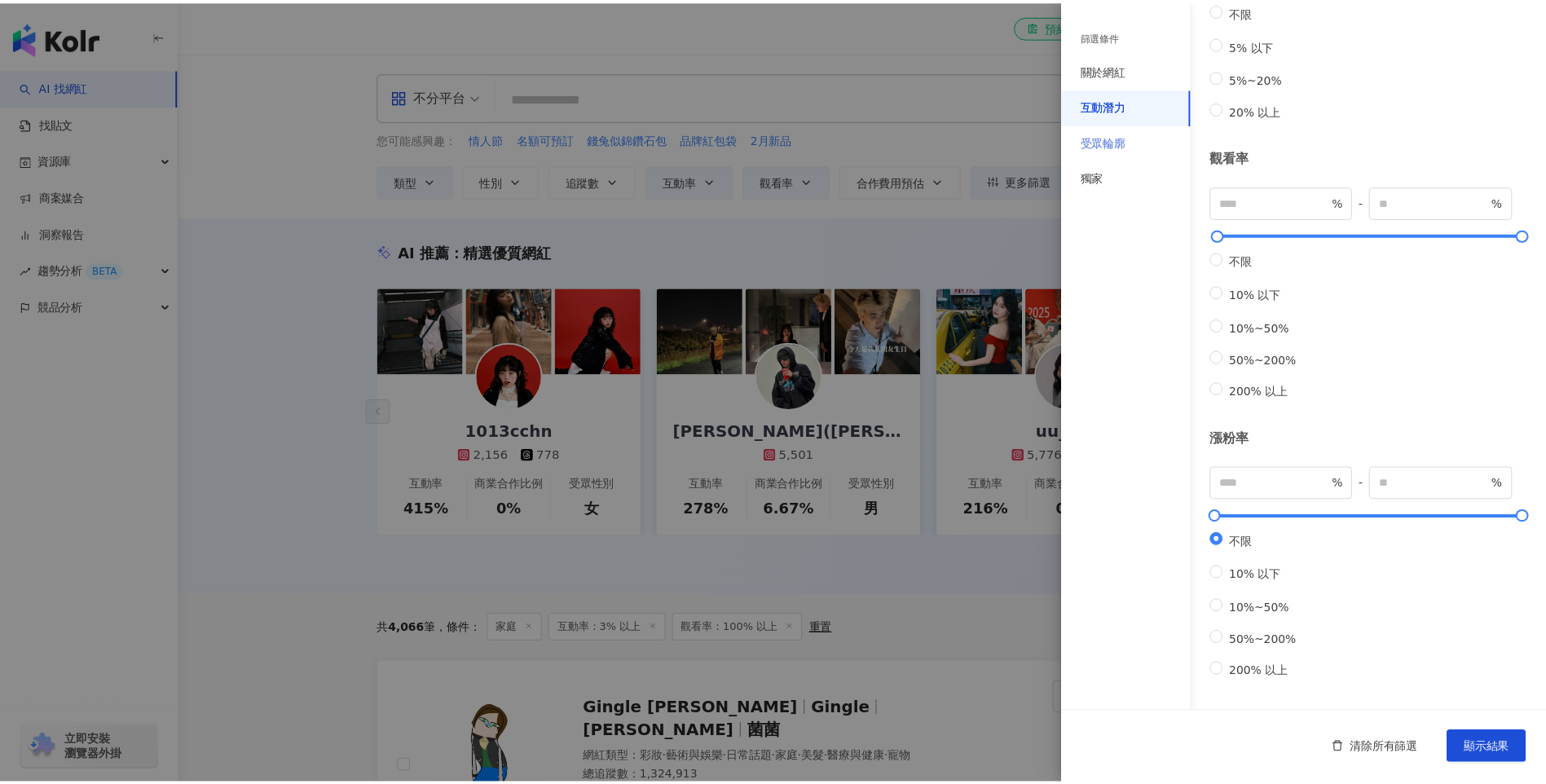
scroll to position [308, 0]
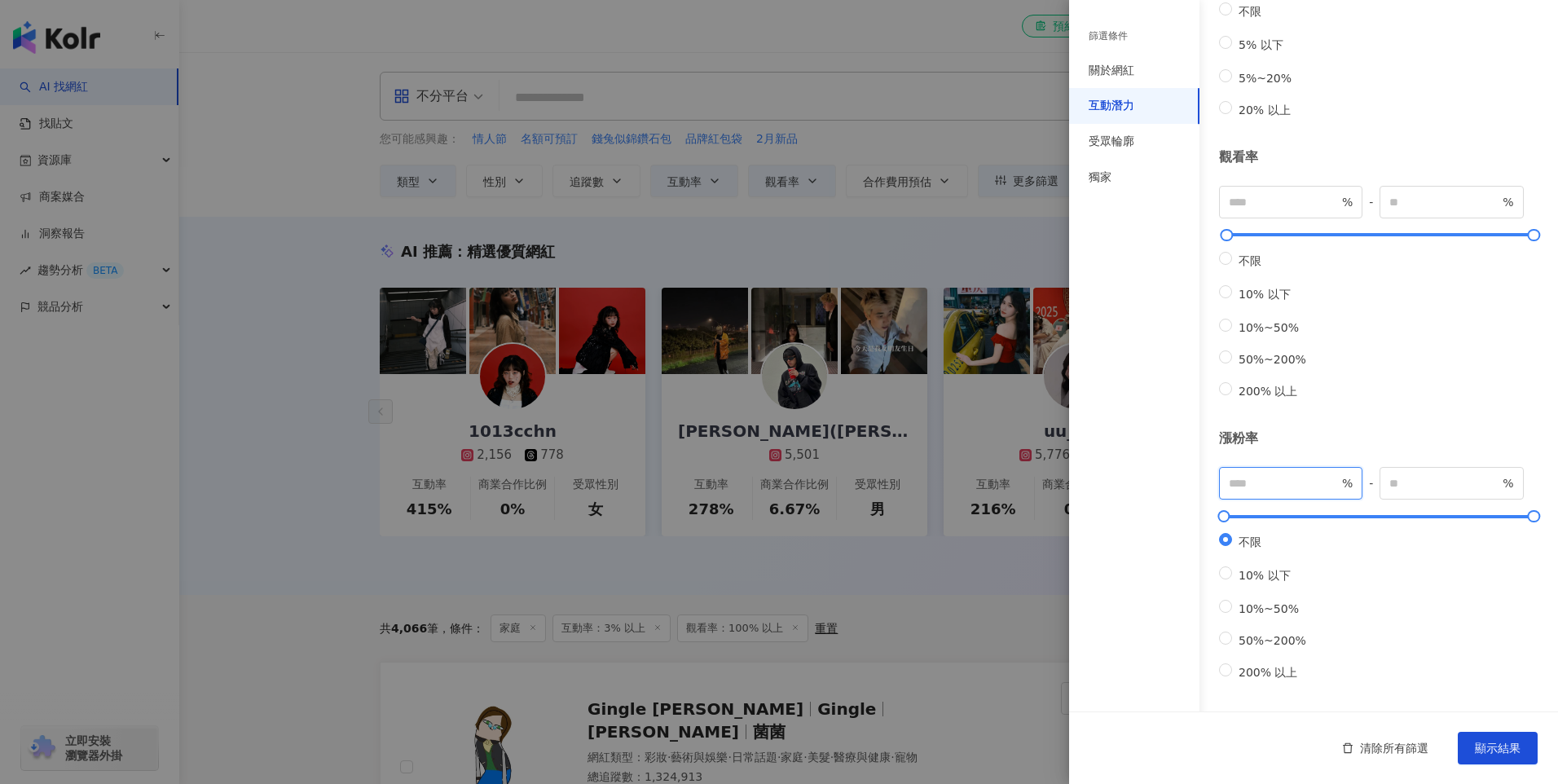
click at [1297, 474] on input "**" at bounding box center [1284, 482] width 110 height 18
type input "**"
type input "*"
click at [1482, 751] on span "顯示結果" at bounding box center [1497, 748] width 46 height 13
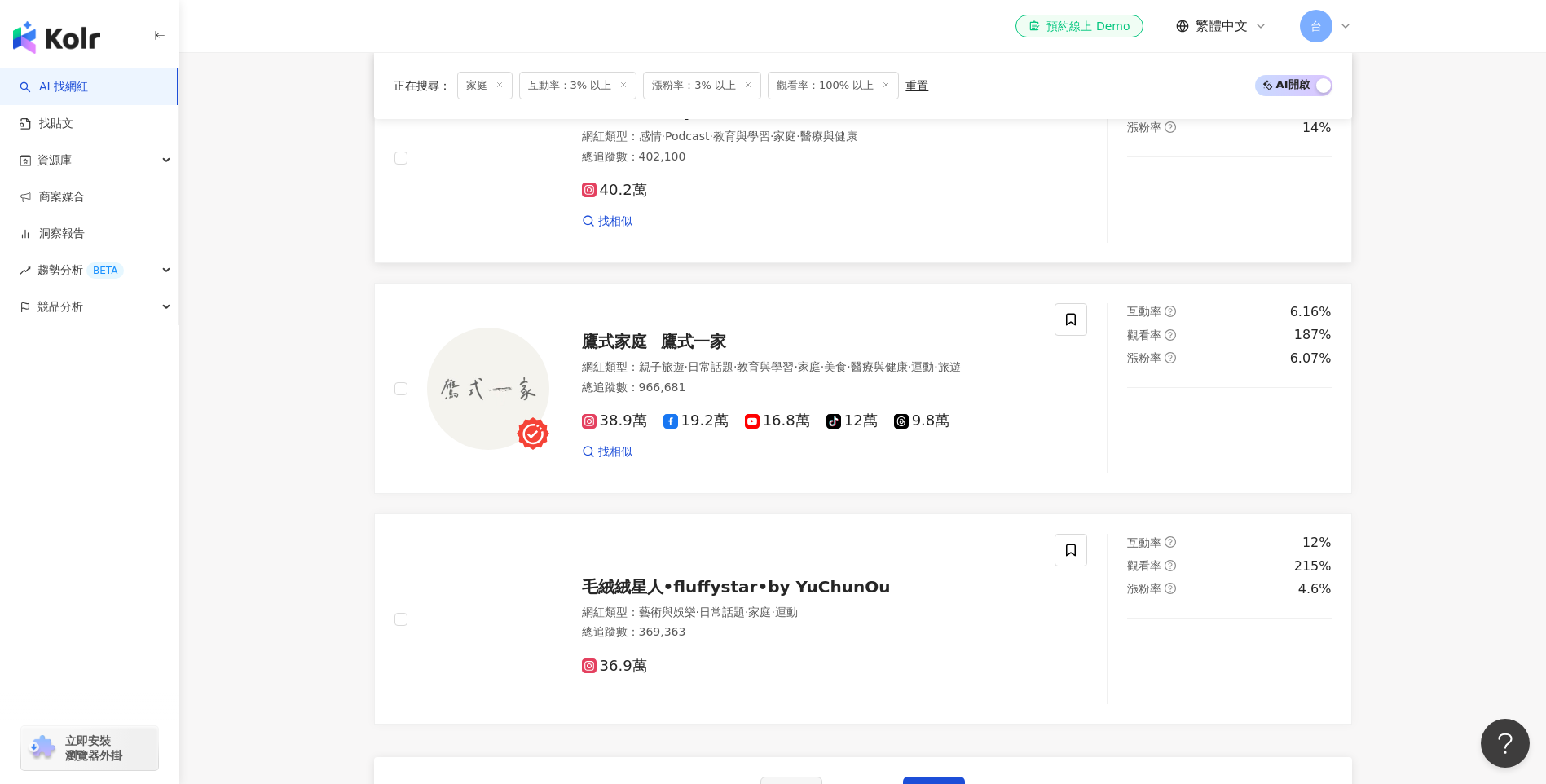
scroll to position [2687, 0]
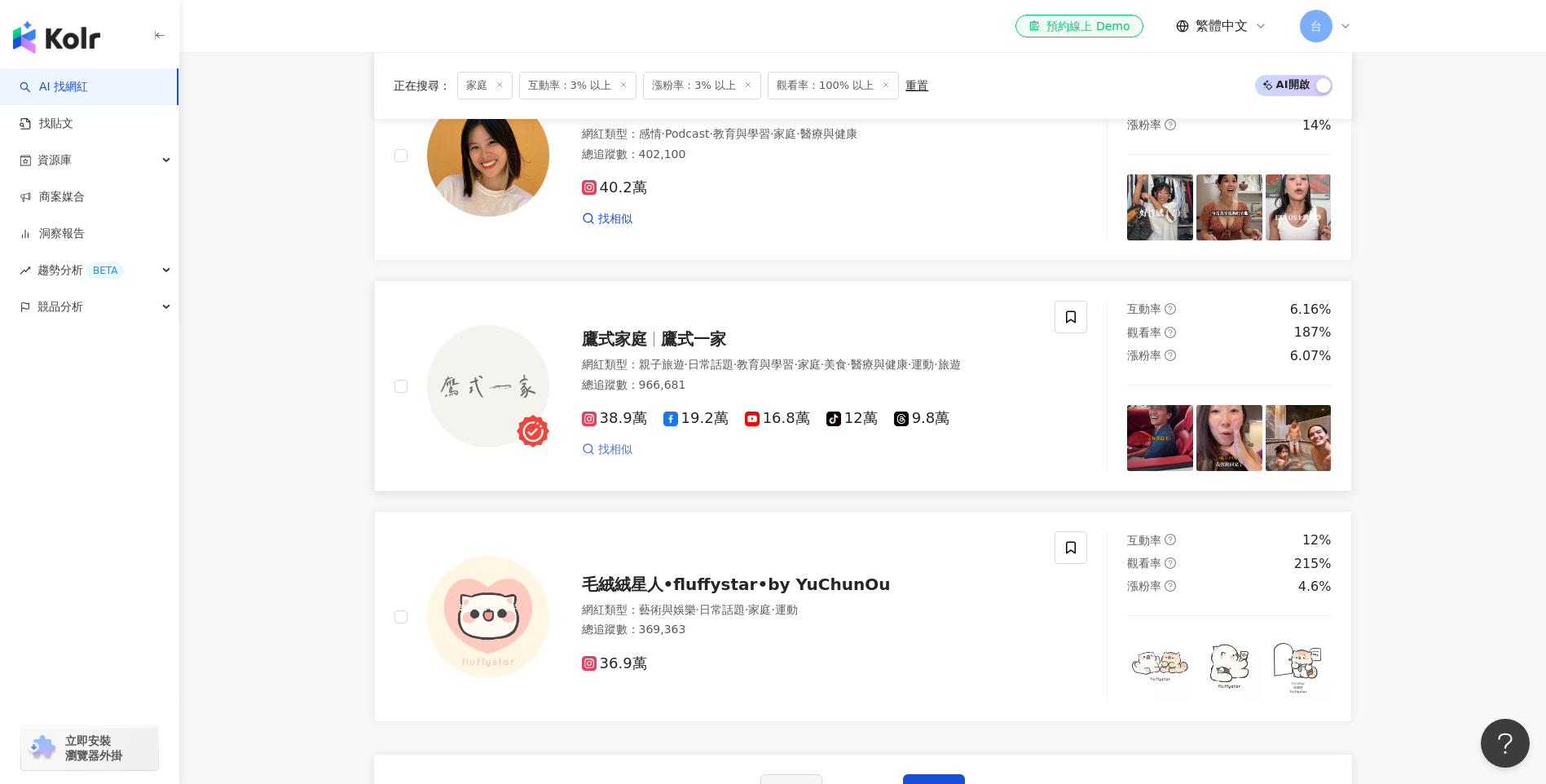
click at [620, 458] on span "找相似" at bounding box center [615, 450] width 34 height 17
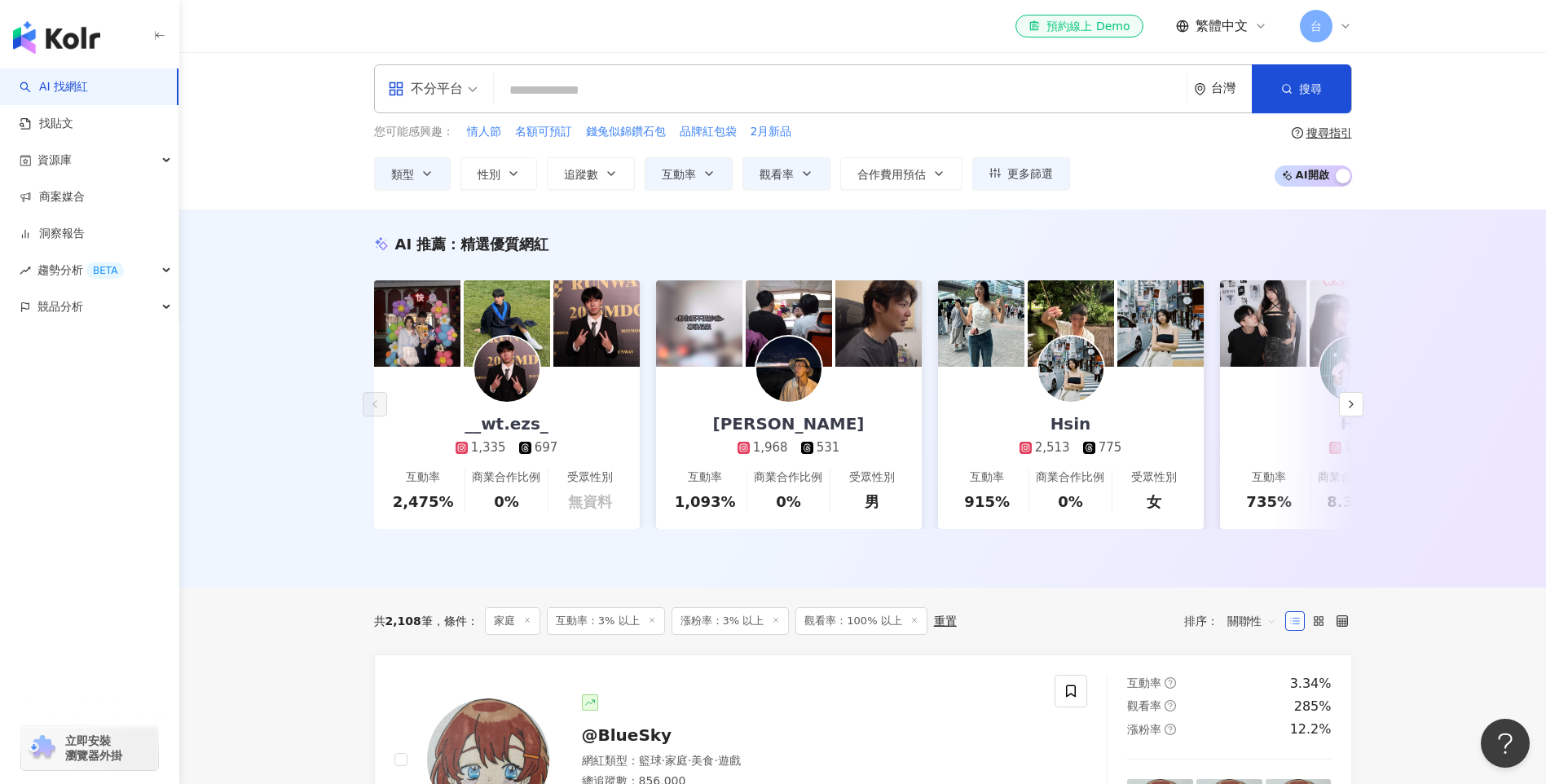
scroll to position [0, 0]
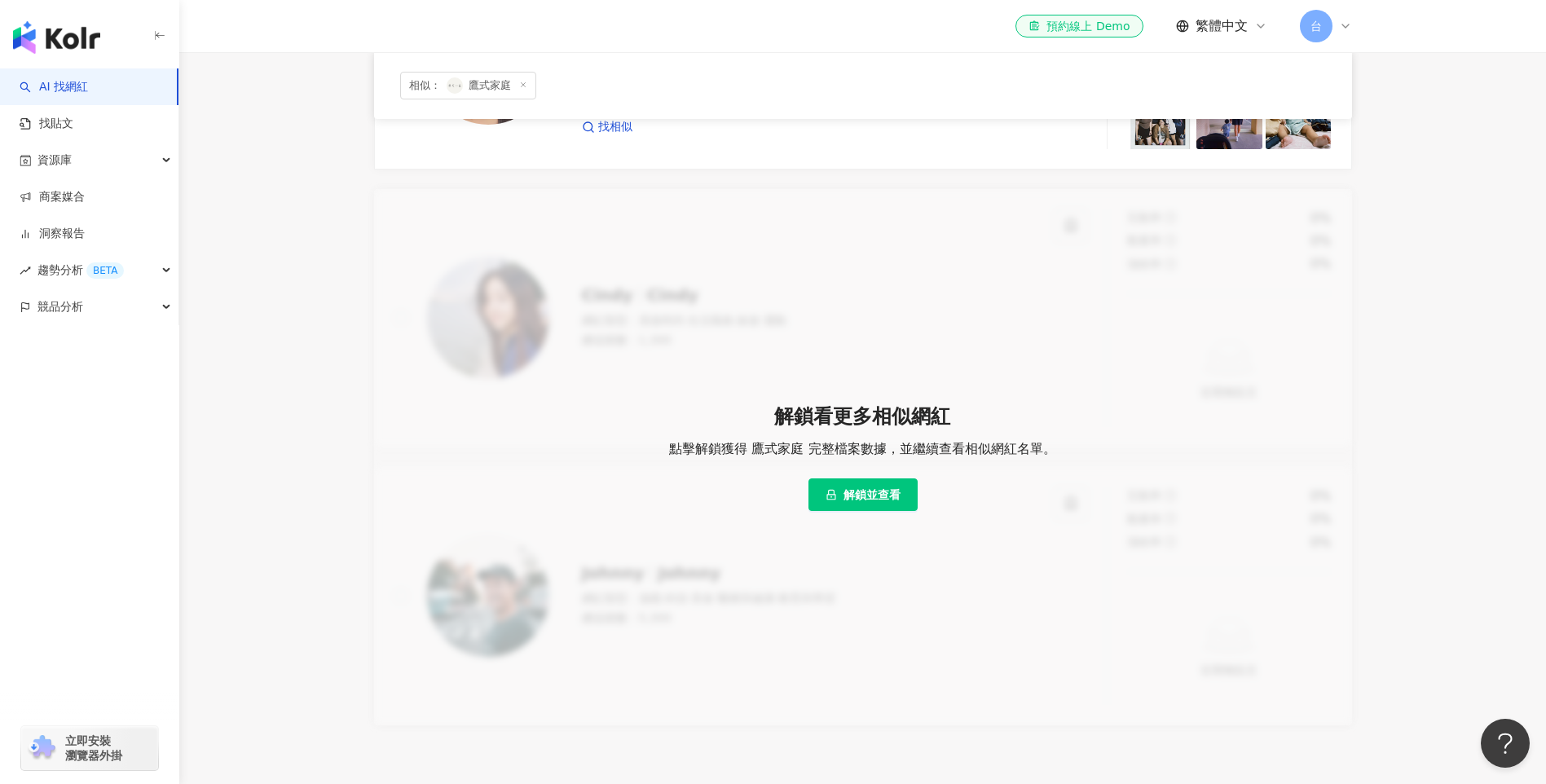
scroll to position [326, 0]
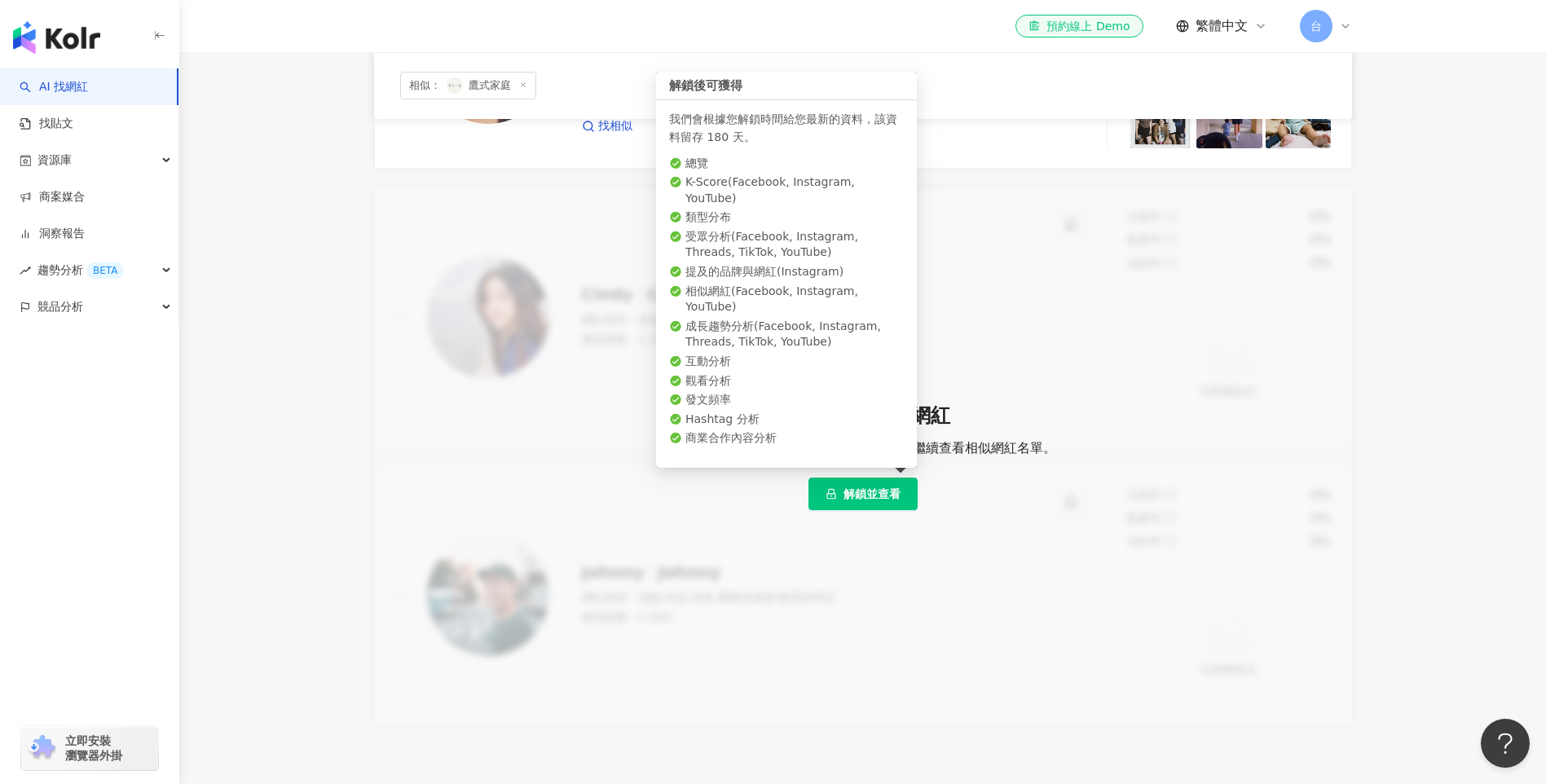
click at [852, 503] on button "解鎖並查看" at bounding box center [863, 493] width 110 height 33
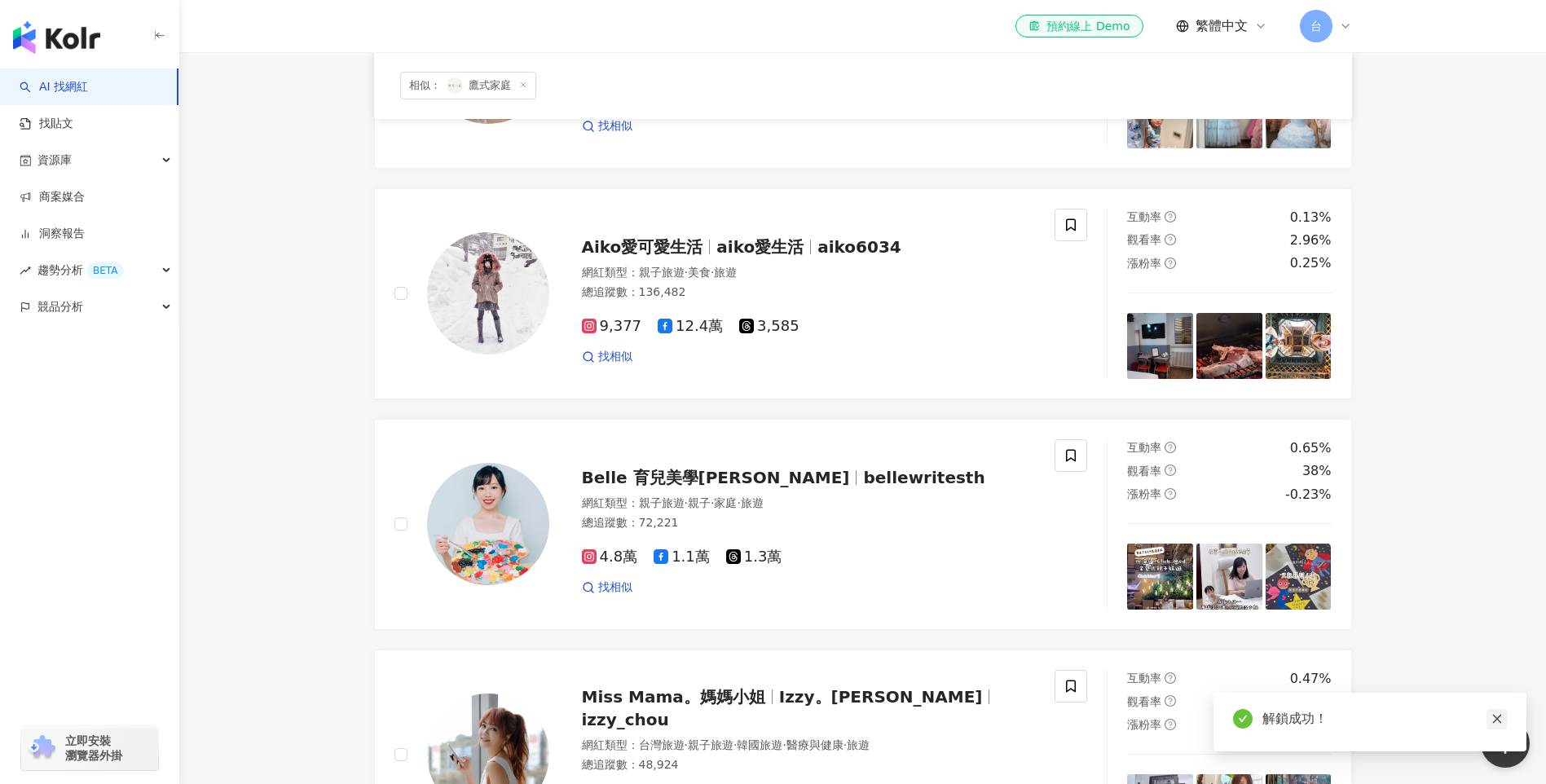
click at [1499, 719] on icon "close" at bounding box center [1497, 718] width 11 height 11
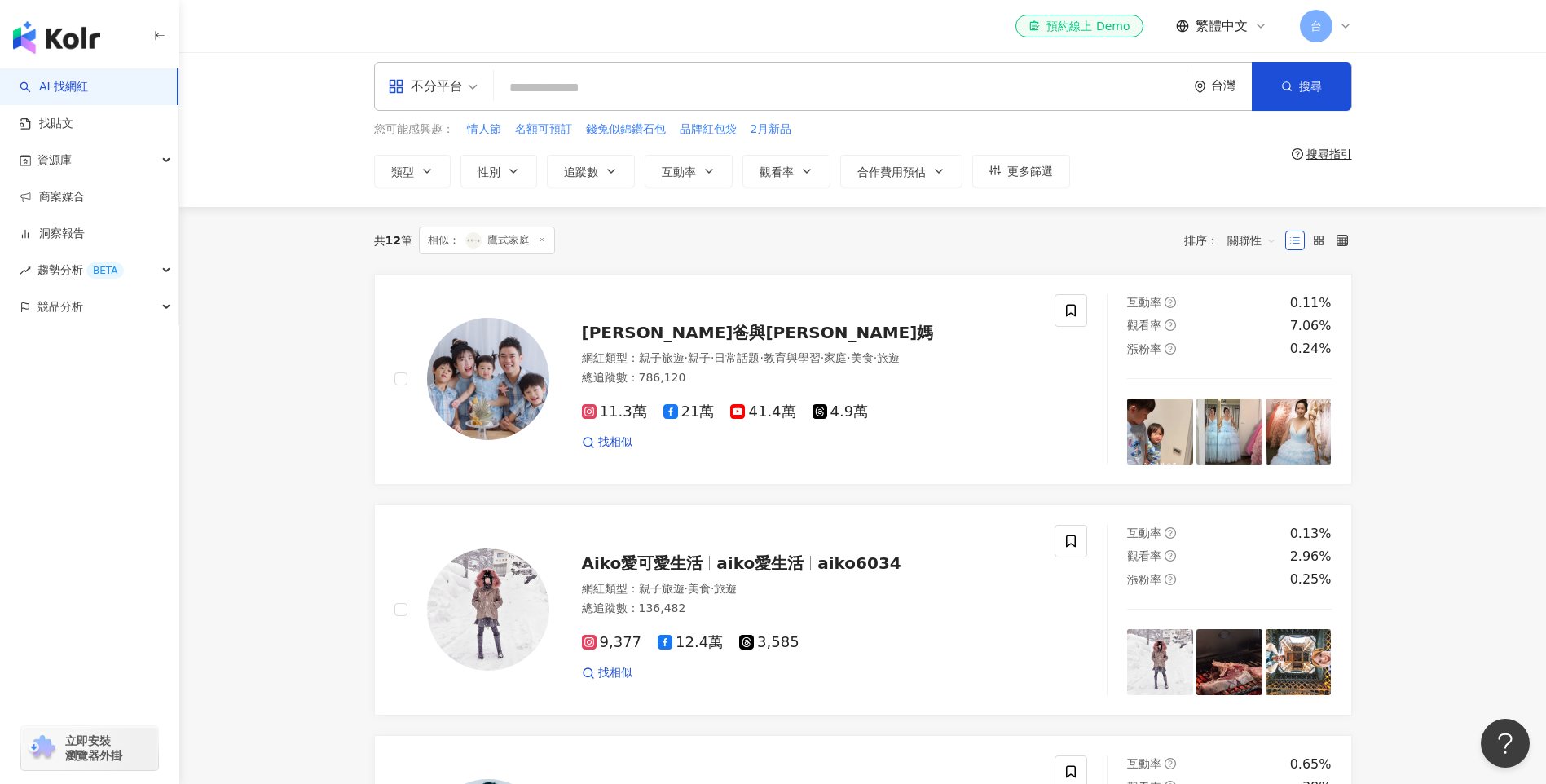
scroll to position [0, 0]
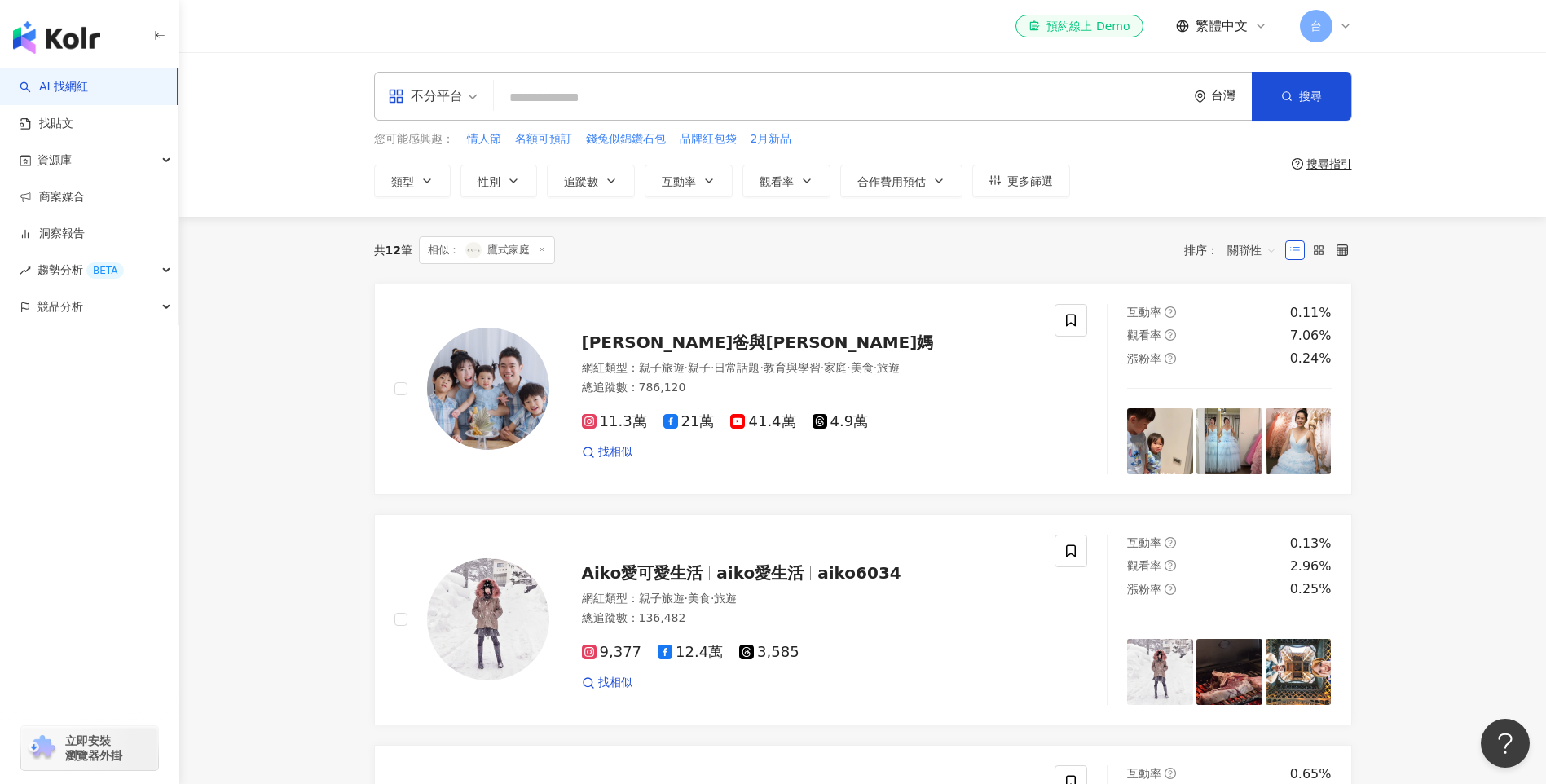
drag, startPoint x: 1493, startPoint y: 552, endPoint x: 1384, endPoint y: 623, distance: 130.1
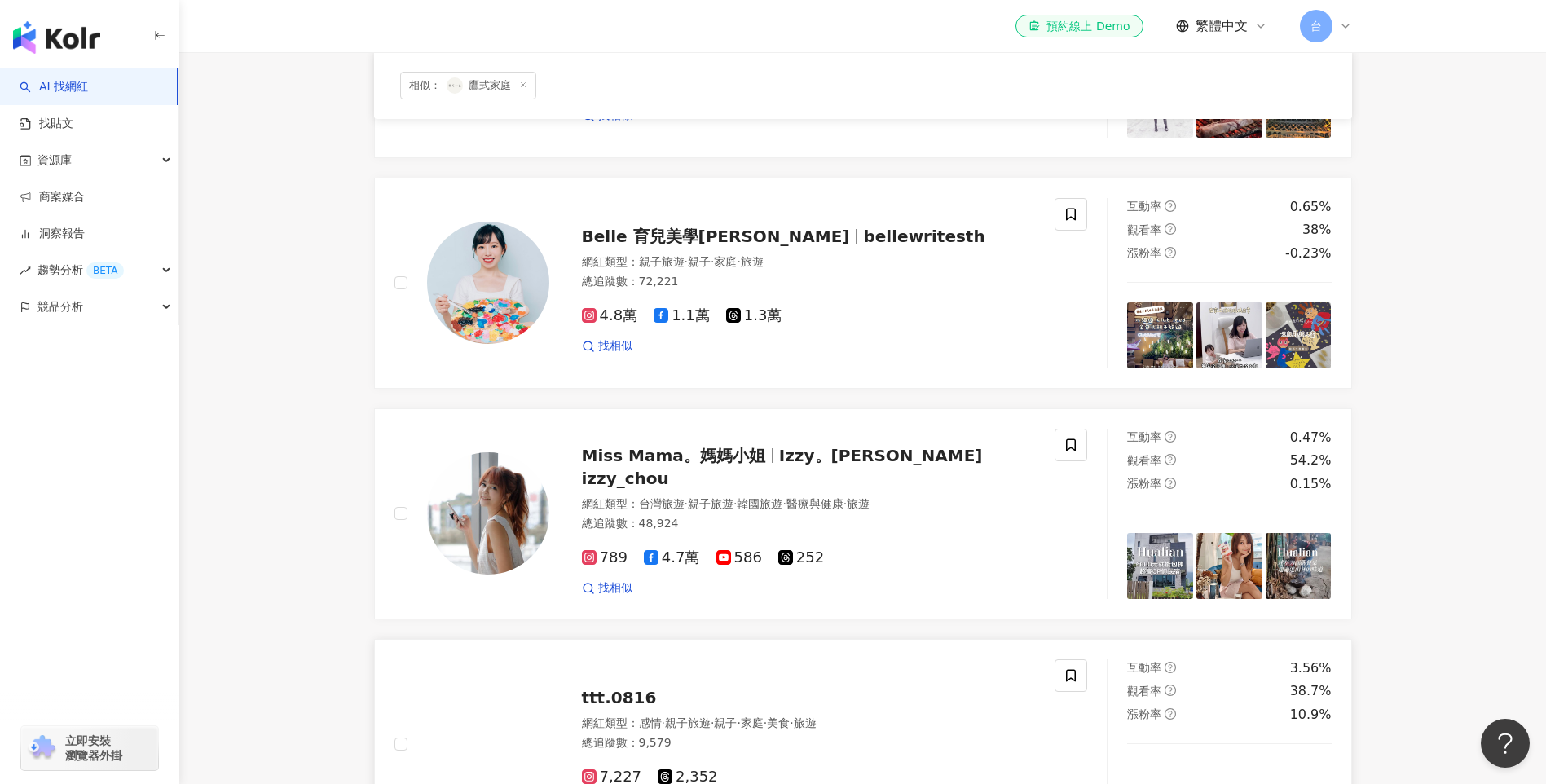
scroll to position [568, 0]
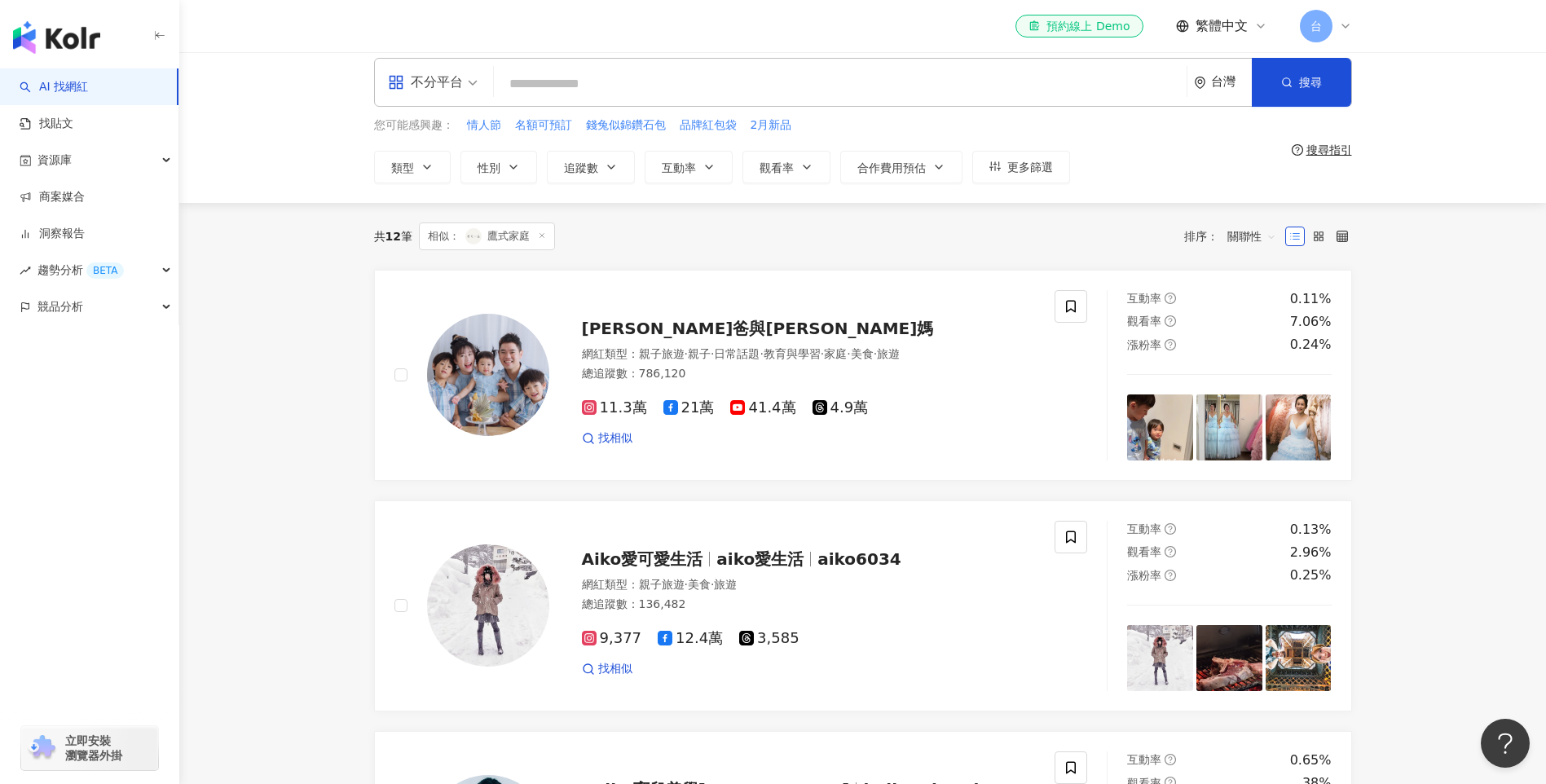
scroll to position [0, 0]
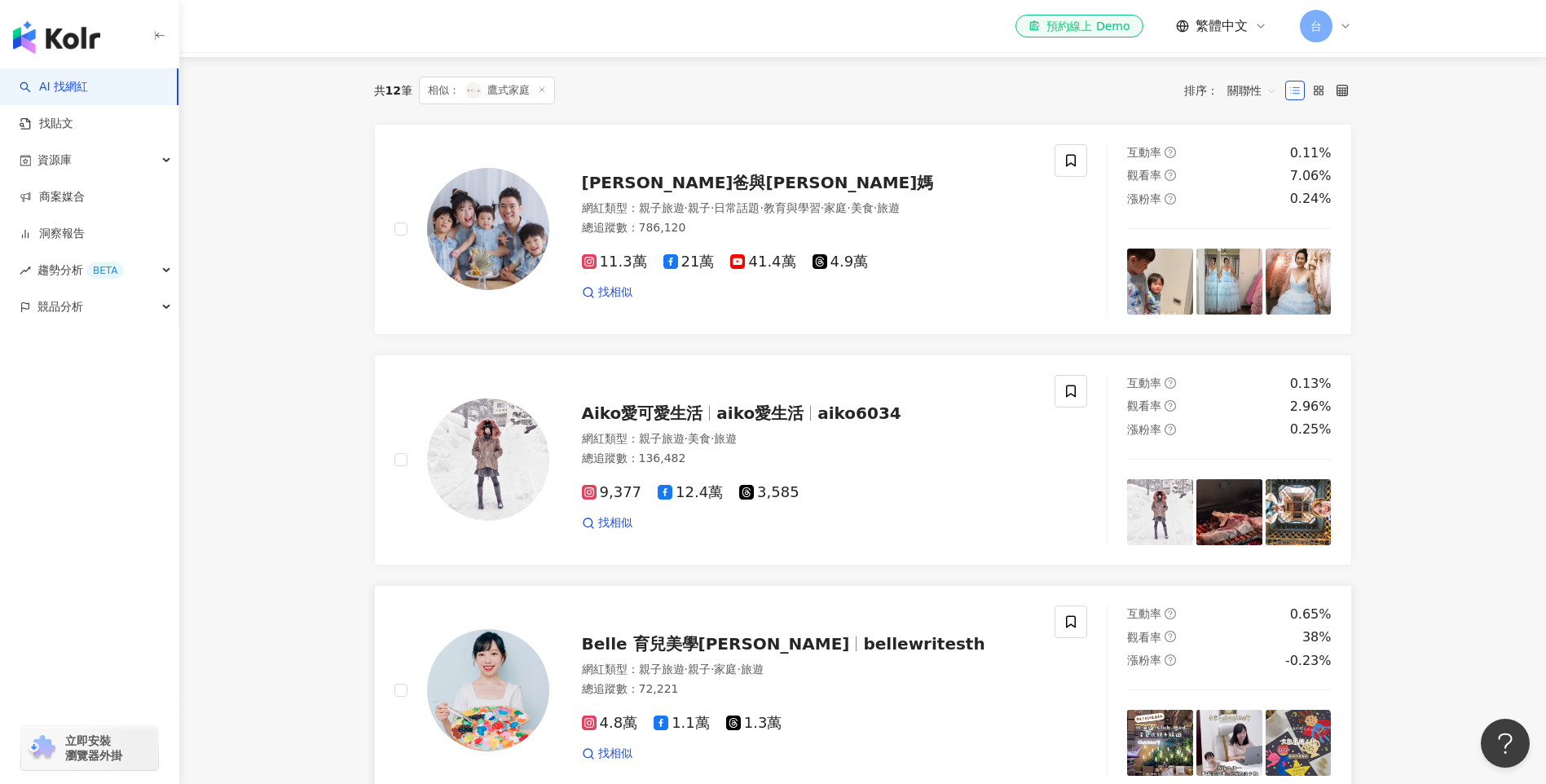
scroll to position [162, 0]
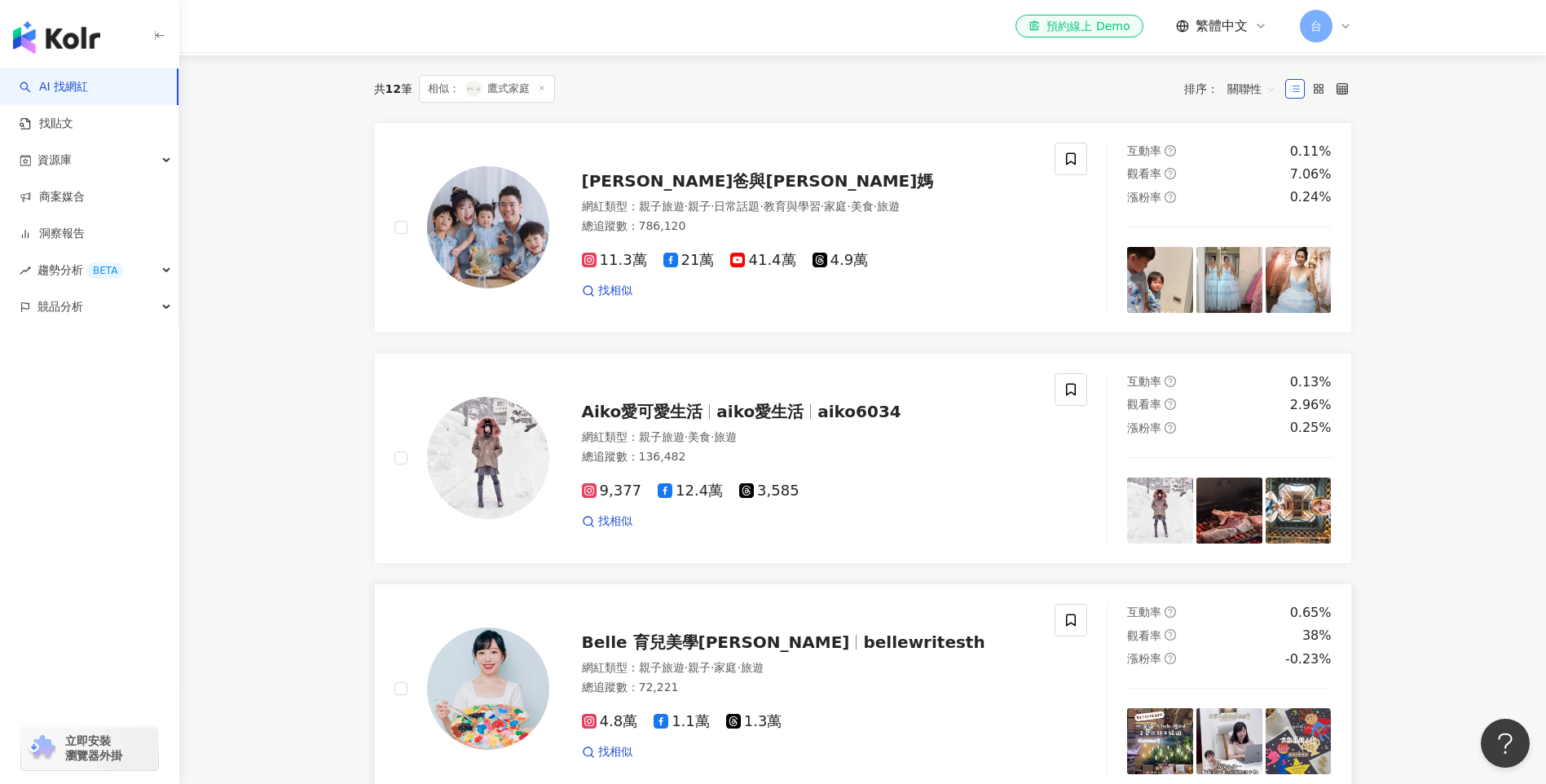
drag, startPoint x: 308, startPoint y: 733, endPoint x: 438, endPoint y: 783, distance: 139.3
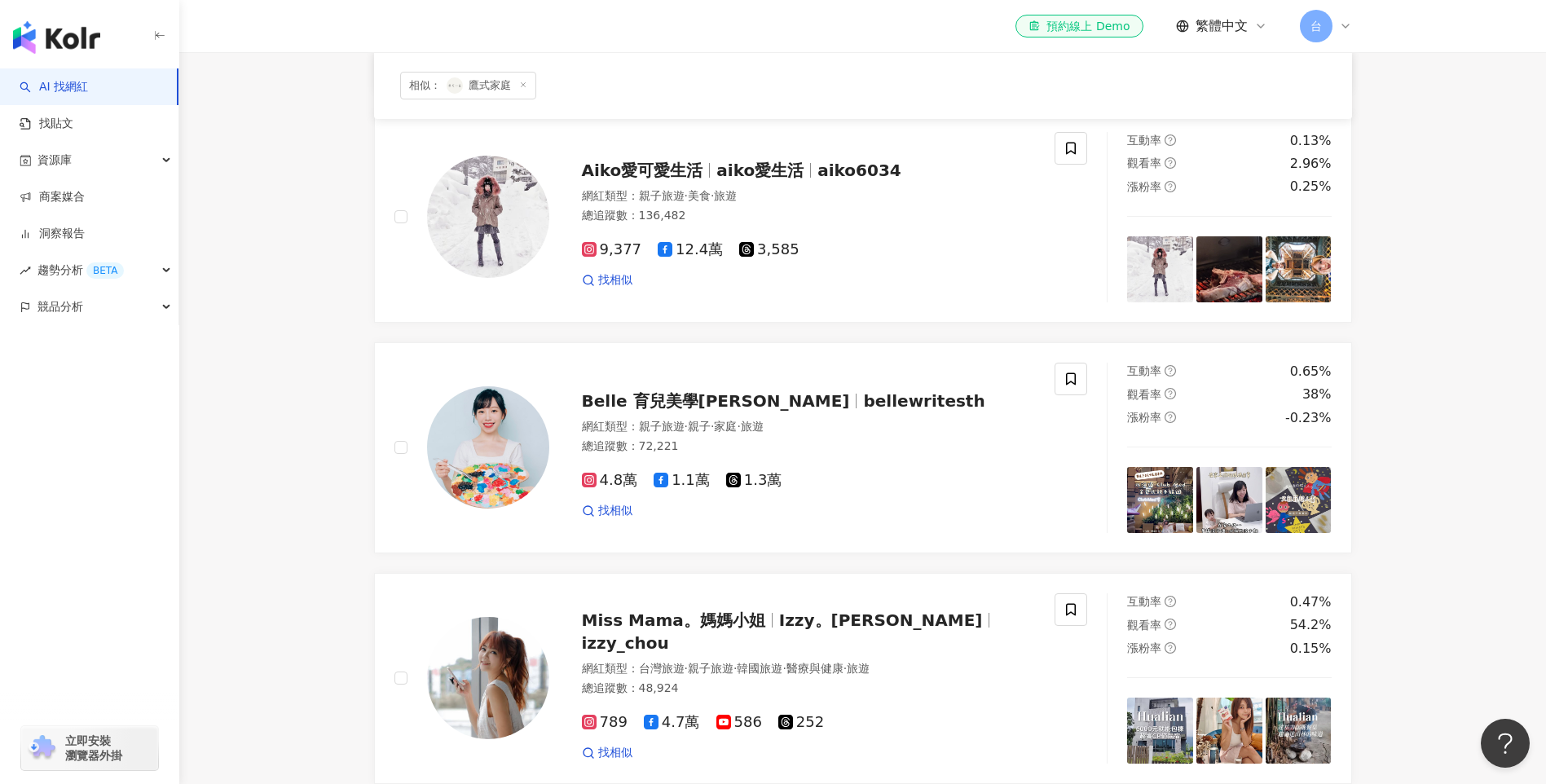
scroll to position [406, 0]
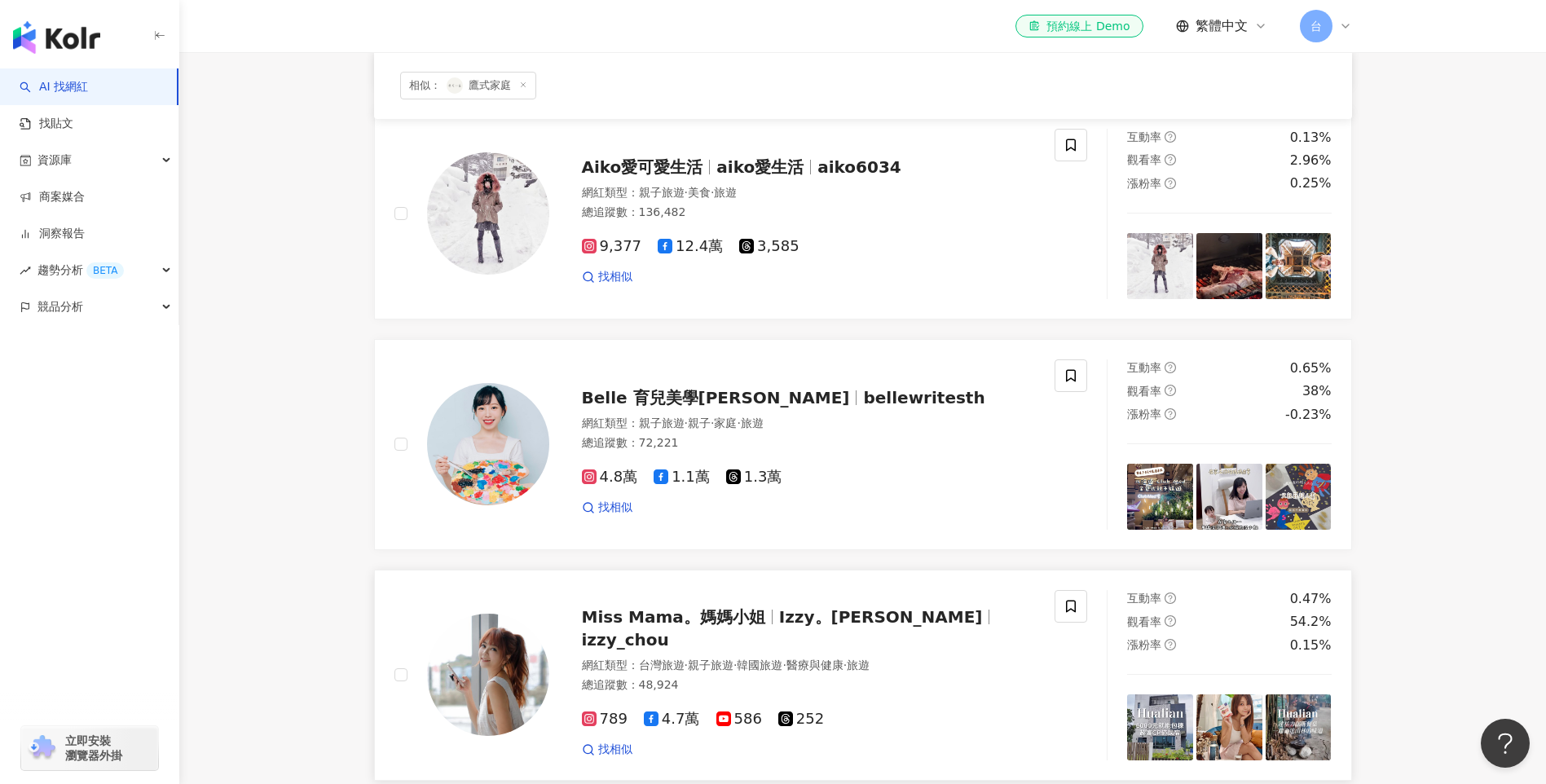
click at [477, 658] on img at bounding box center [489, 674] width 123 height 123
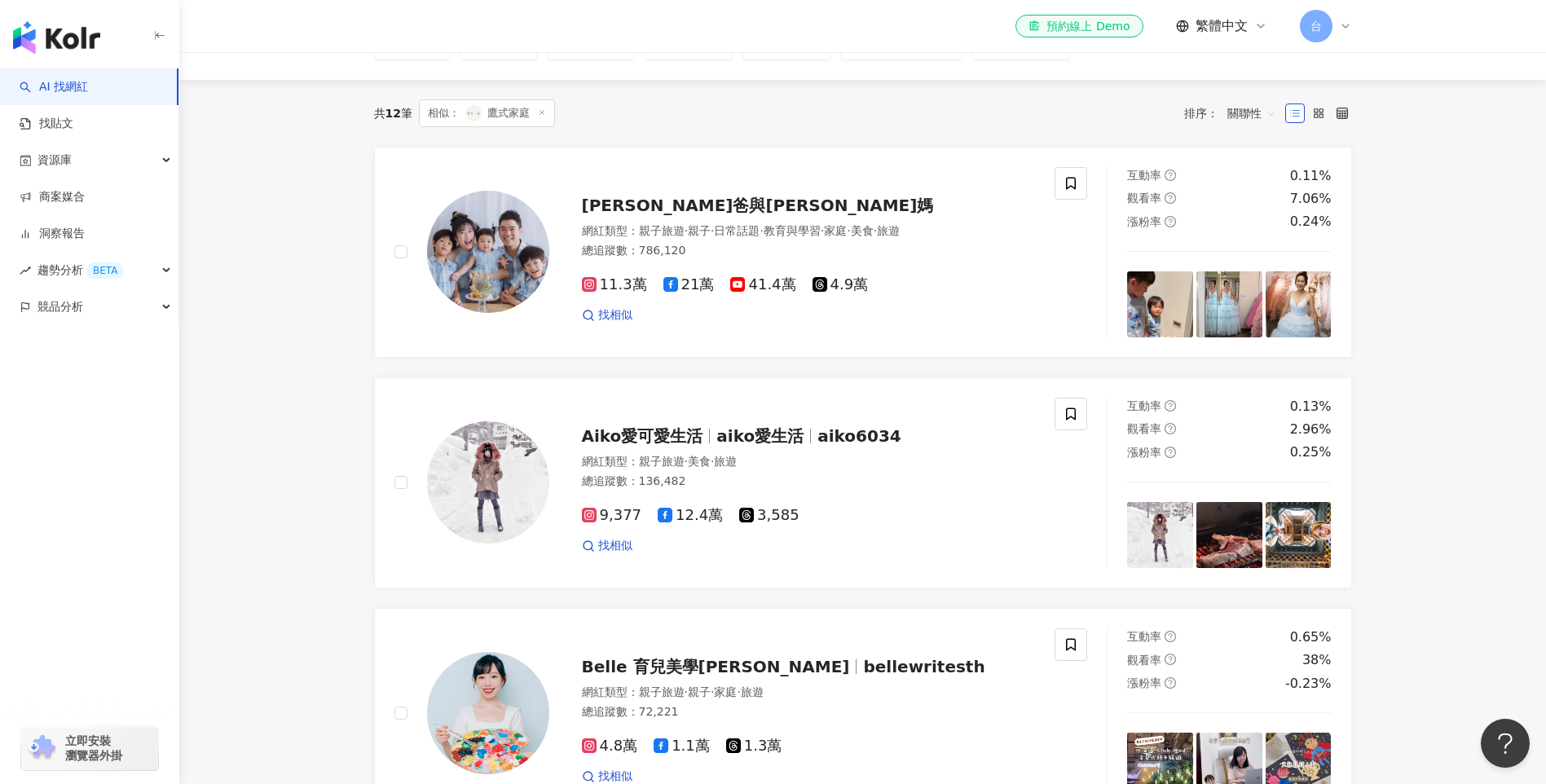
scroll to position [0, 0]
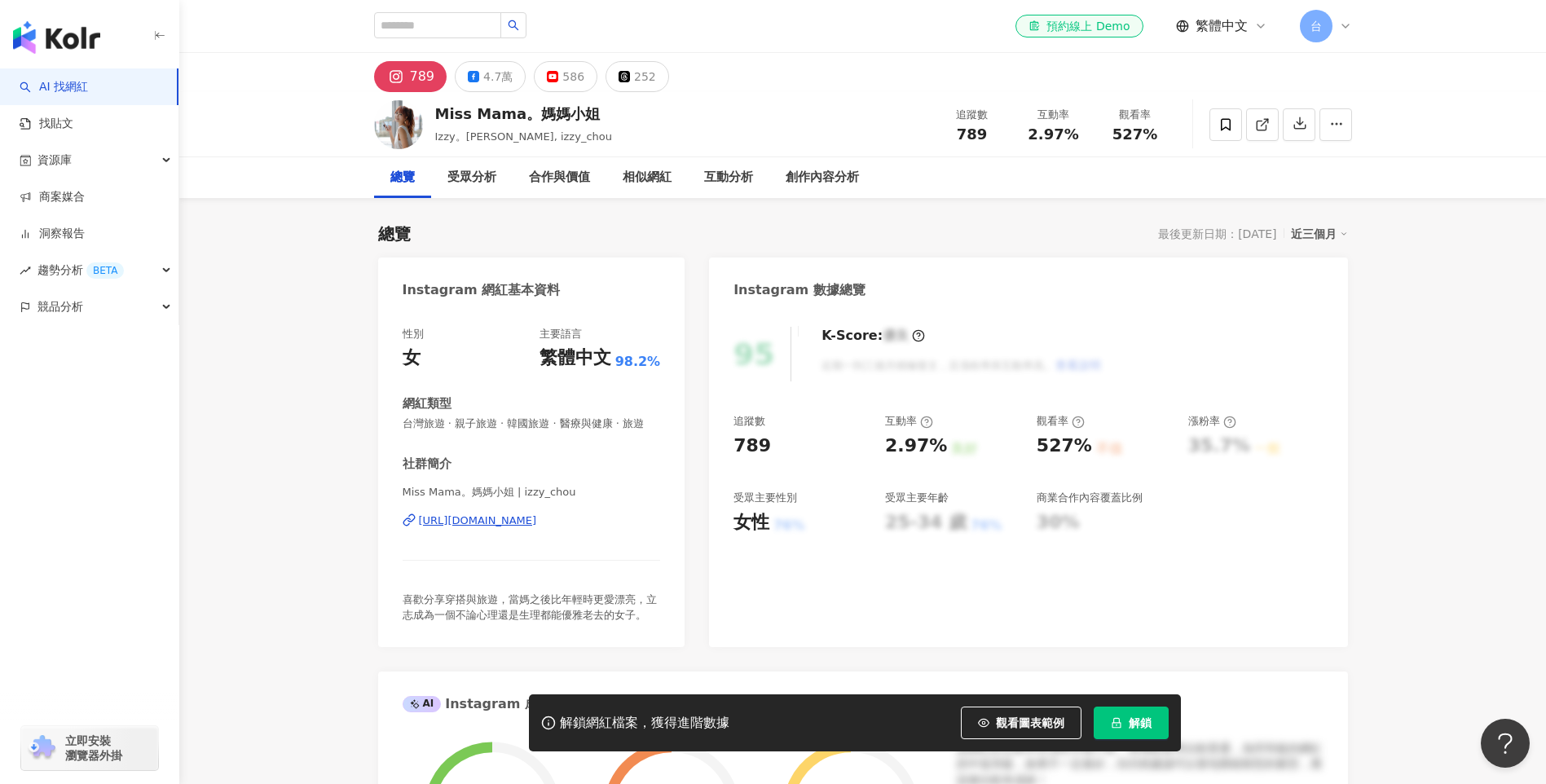
click at [1396, 719] on div "解鎖網紅檔案，獲得進階數據 觀看圖表範例 點擊後模糊區塊會顯示範例資料，僅提供預覽非真實數據 解鎖" at bounding box center [773, 722] width 1546 height 57
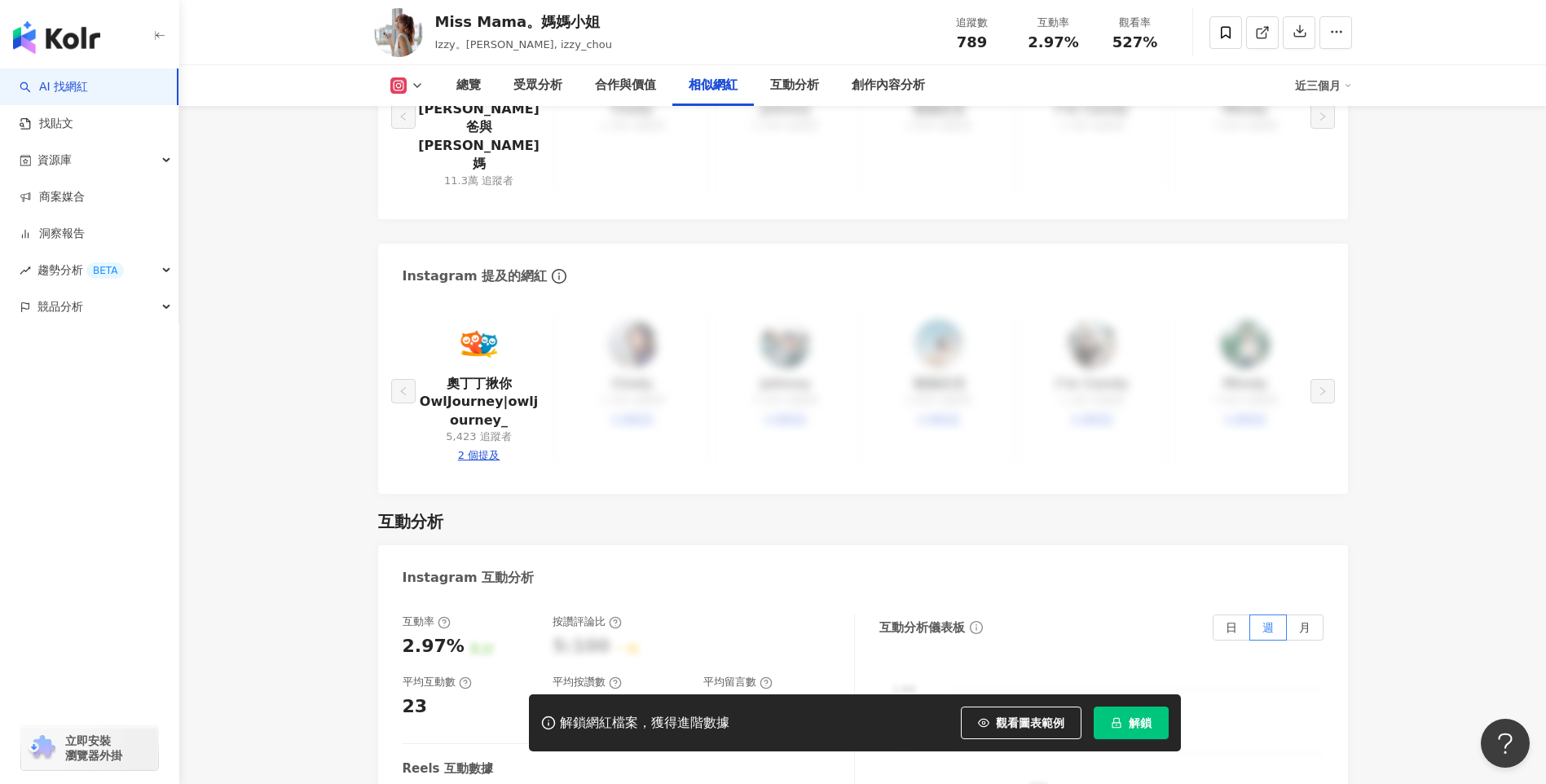
scroll to position [2854, 0]
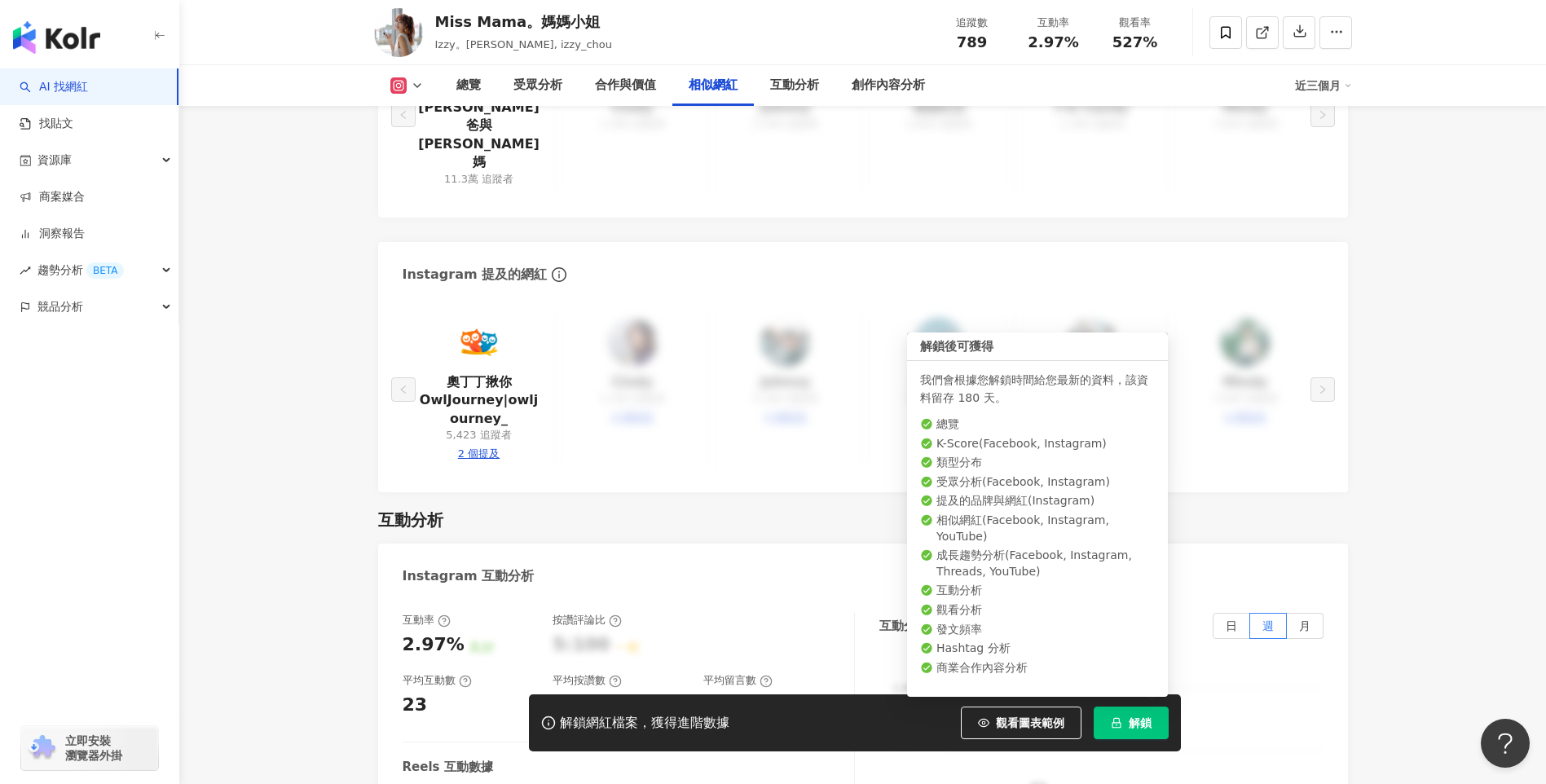
click at [1110, 732] on button "解鎖" at bounding box center [1131, 722] width 75 height 33
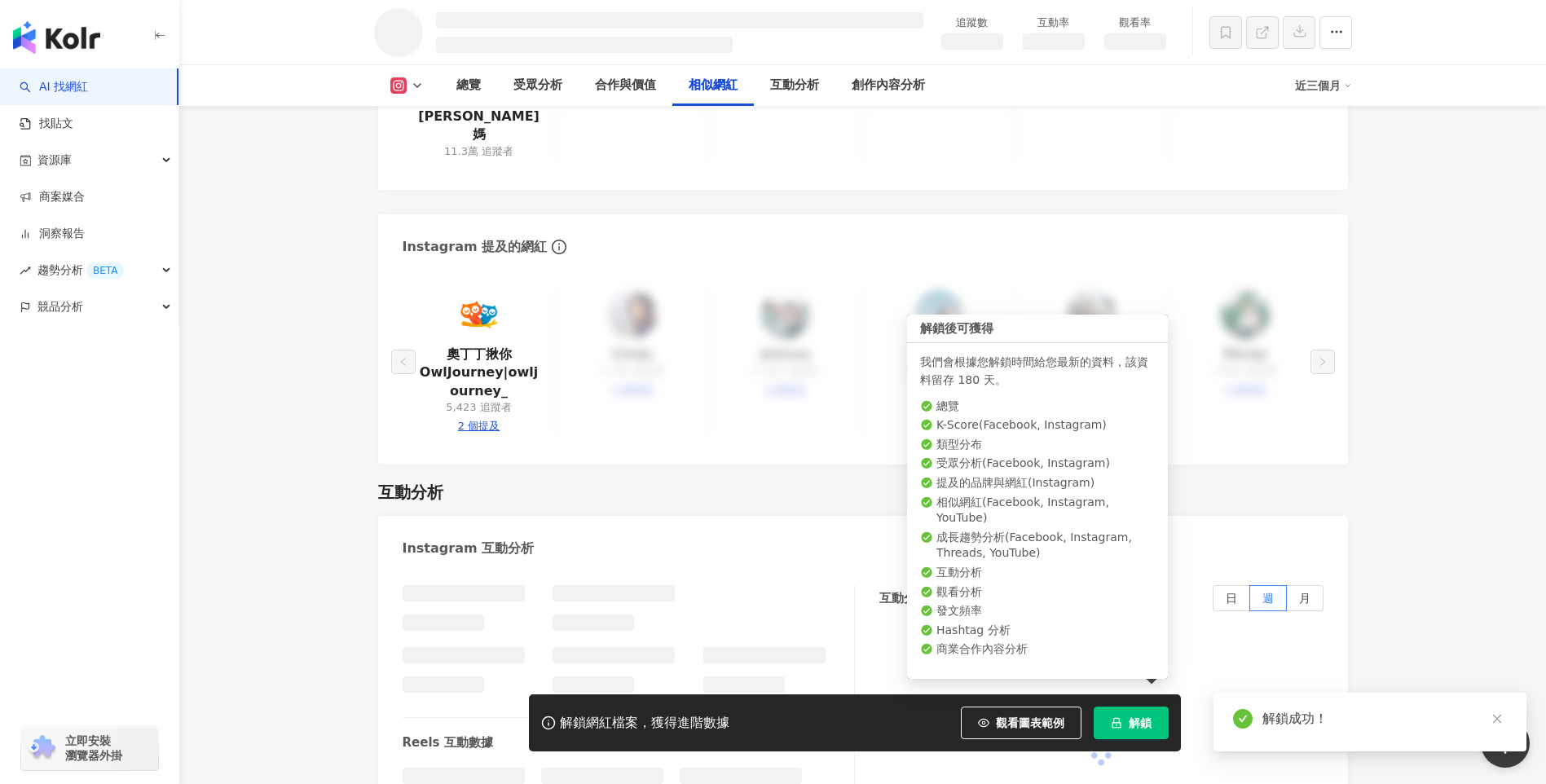
scroll to position [2434, 0]
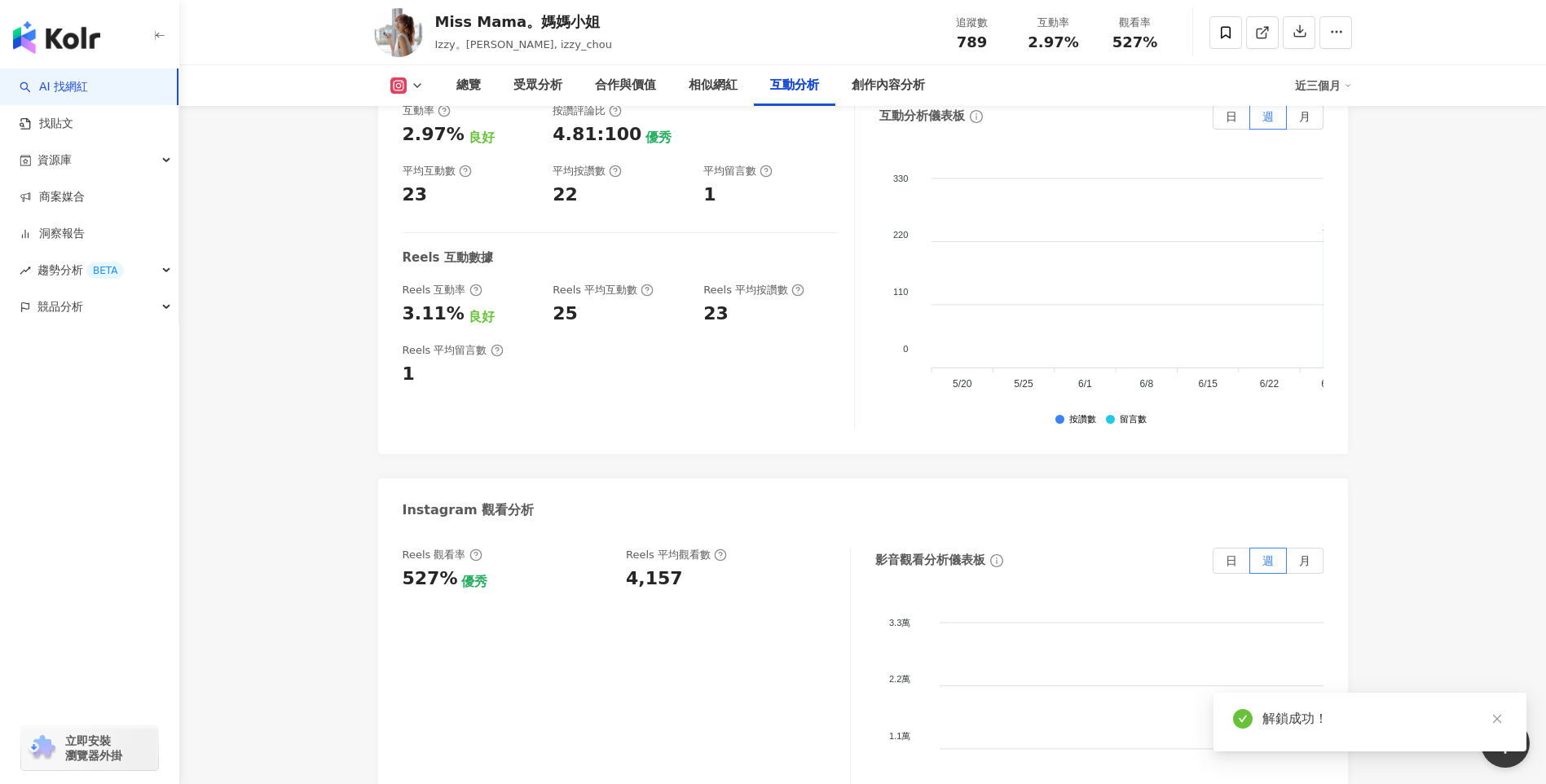
scroll to position [3343, 0]
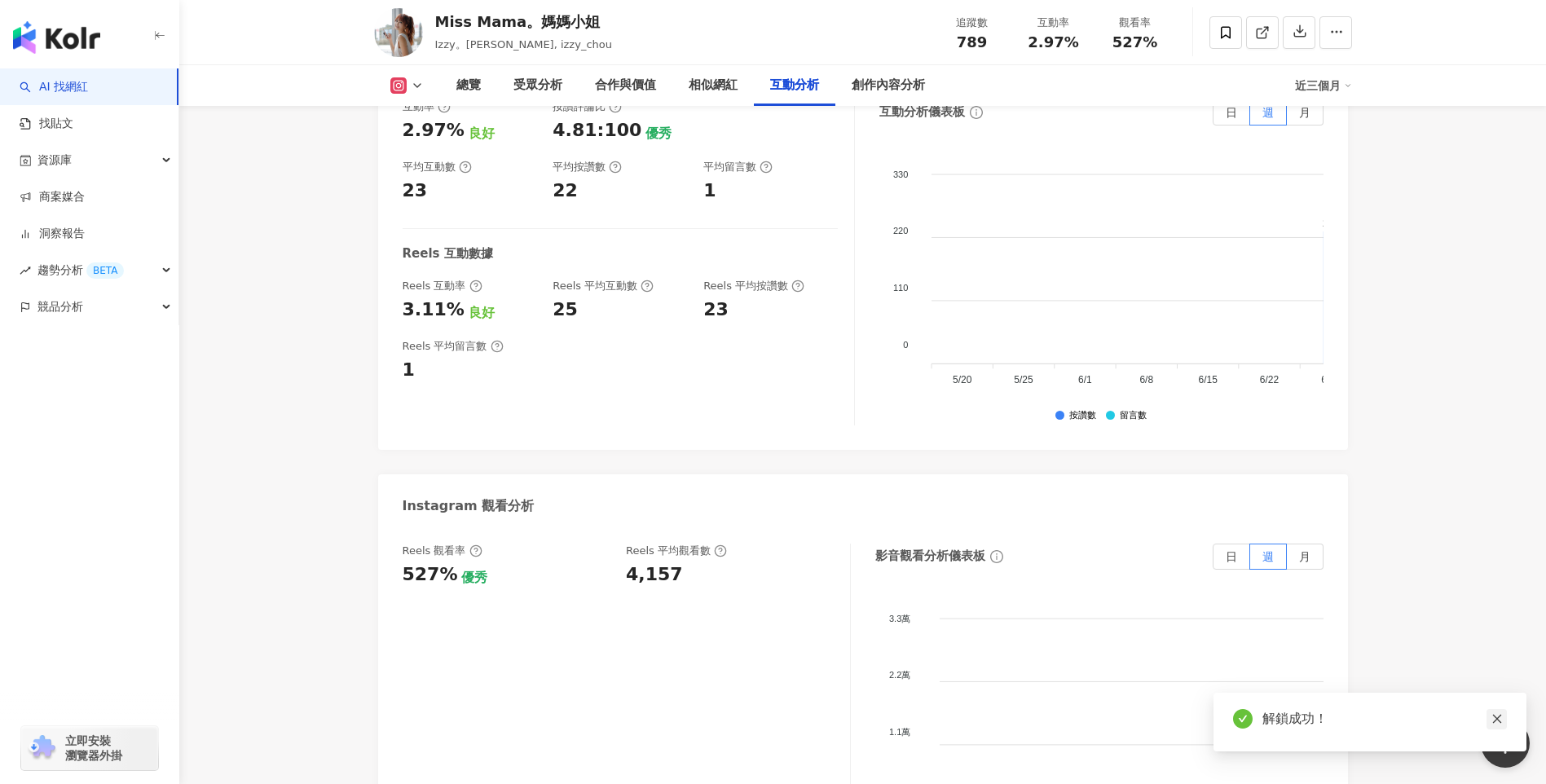
click at [1501, 718] on icon "close" at bounding box center [1497, 718] width 11 height 11
click at [1493, 715] on icon "close" at bounding box center [1497, 719] width 9 height 9
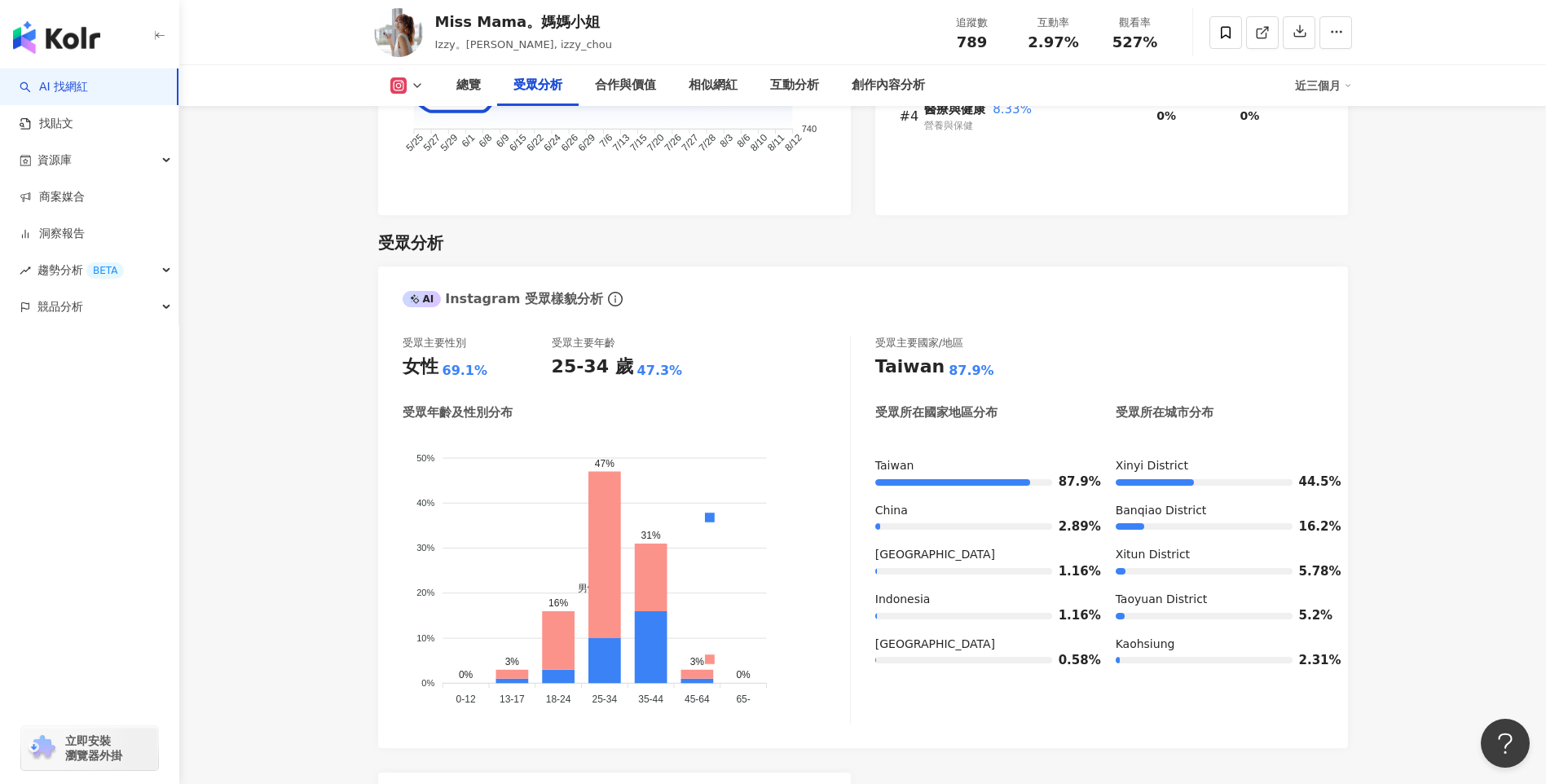
scroll to position [1522, 0]
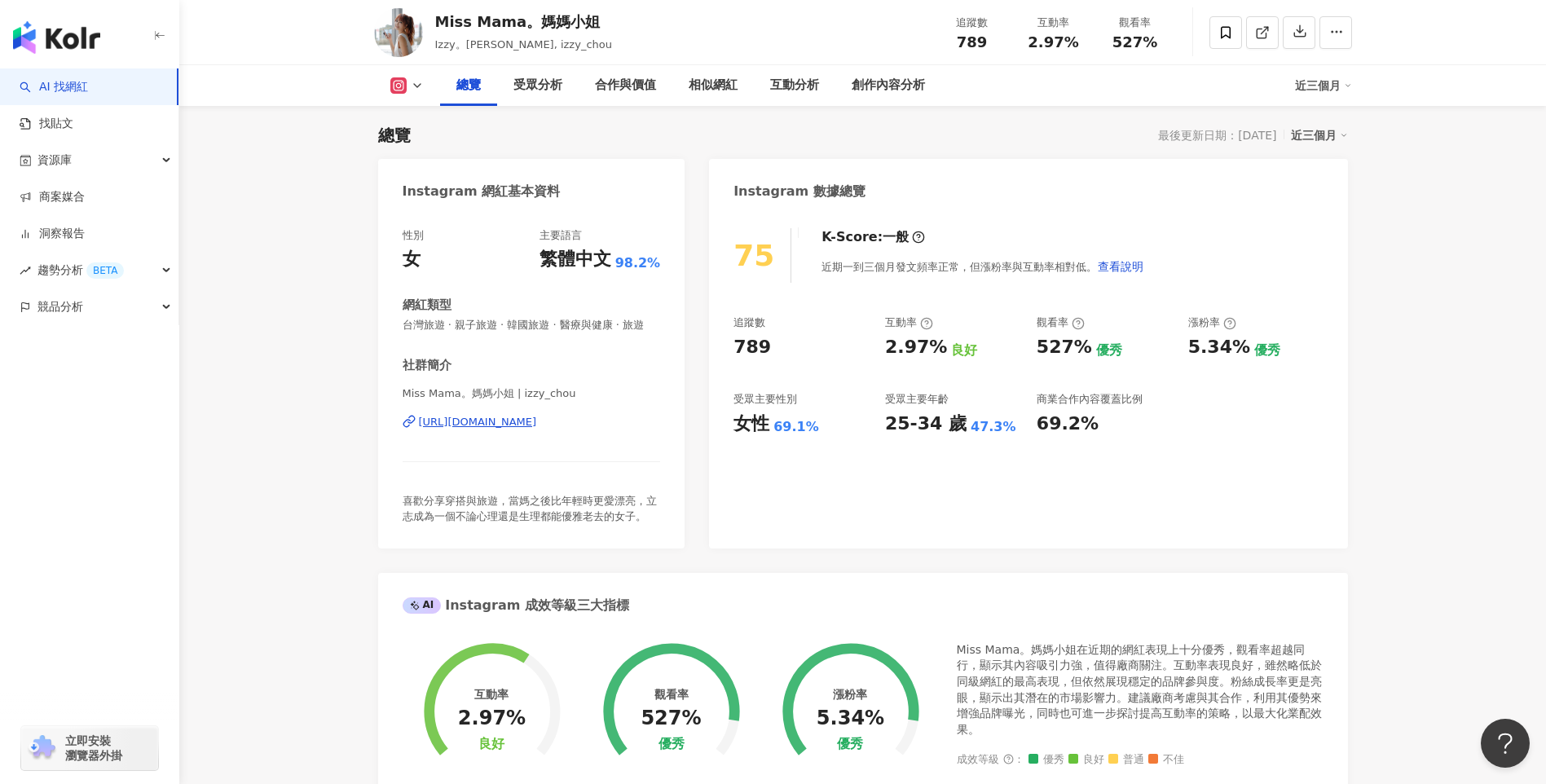
scroll to position [0, 0]
